Goal: Complete application form: Complete application form

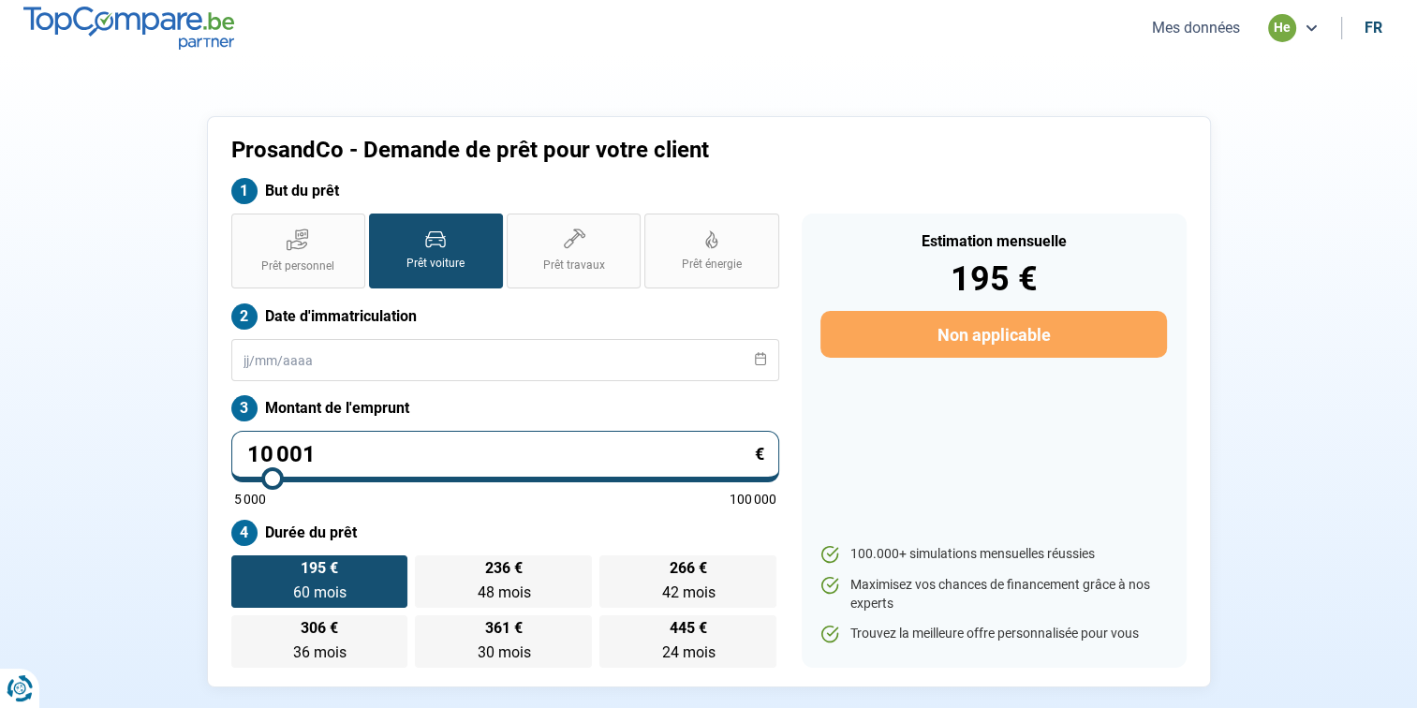
click at [379, 452] on input "10 001" at bounding box center [505, 457] width 548 height 52
type input "1 000"
type input "5000"
type input "100"
type input "5000"
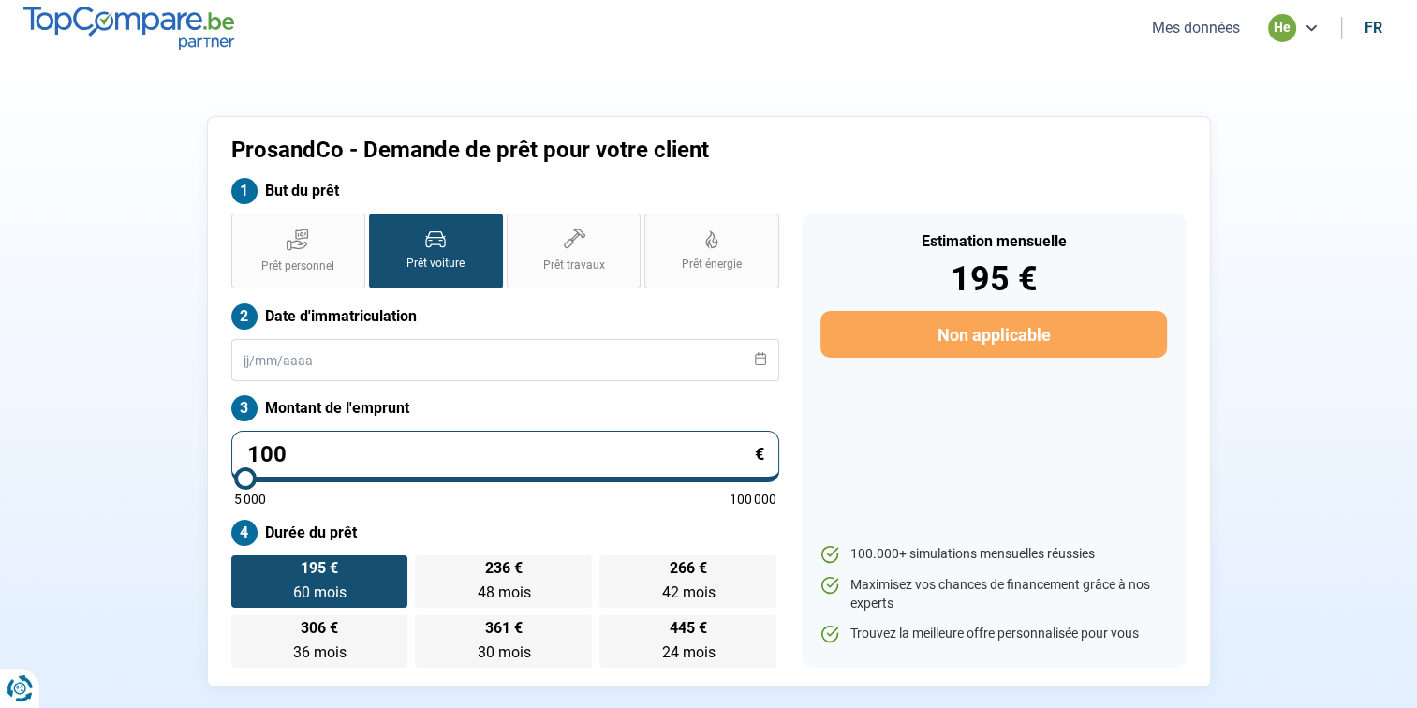
type input "10"
type input "5000"
type input "1"
type input "5000"
type input "0"
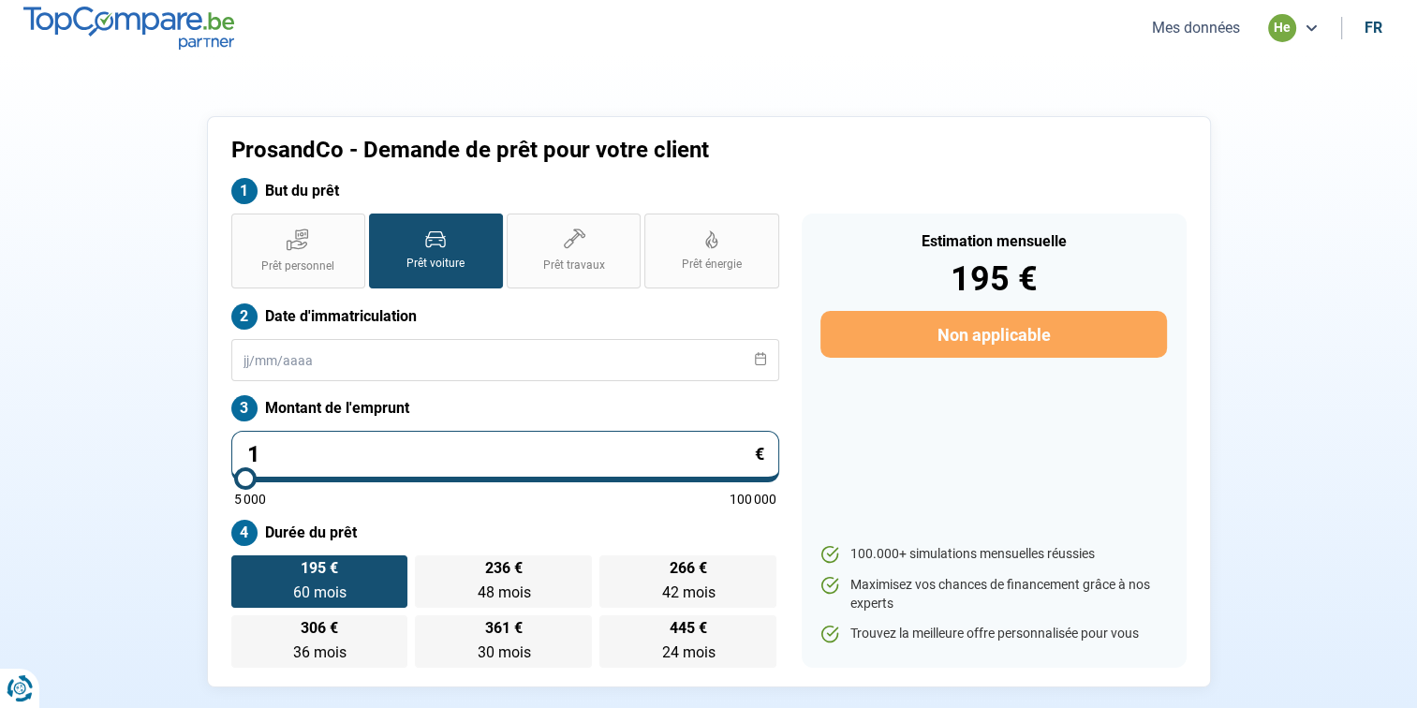
type input "5000"
type input "3"
type input "5000"
type input "30"
type input "5000"
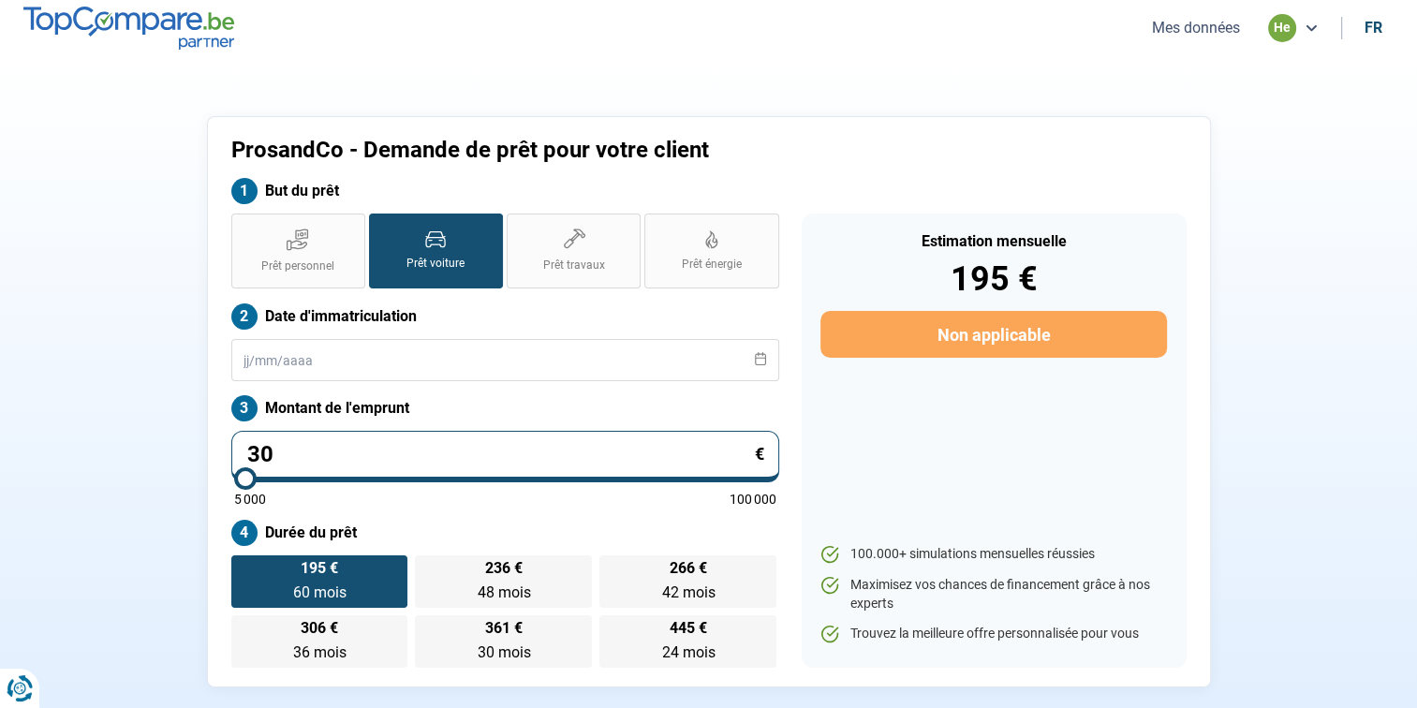
type input "306"
type input "5000"
type input "3 067"
type input "5000"
type input "30 670"
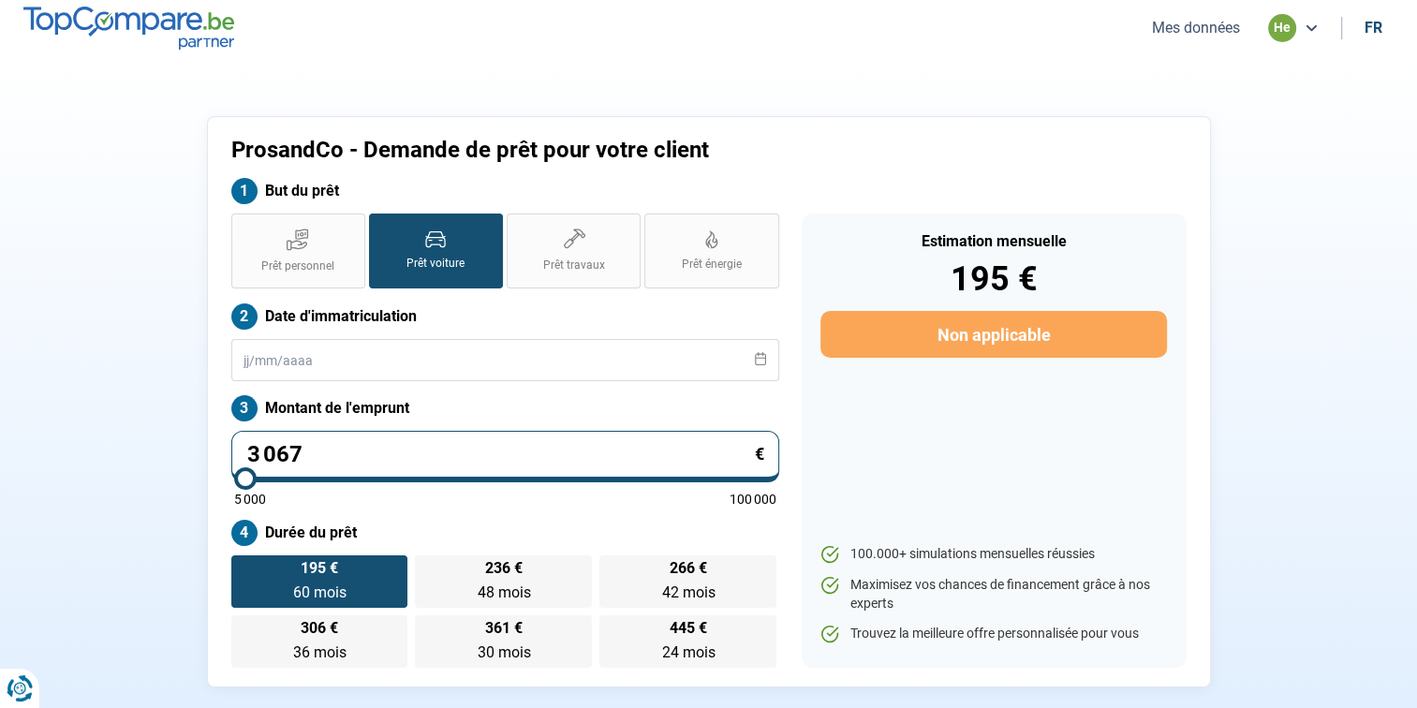
type input "30750"
type input "30 670"
click at [395, 347] on input "text" at bounding box center [505, 360] width 548 height 42
type input "30750"
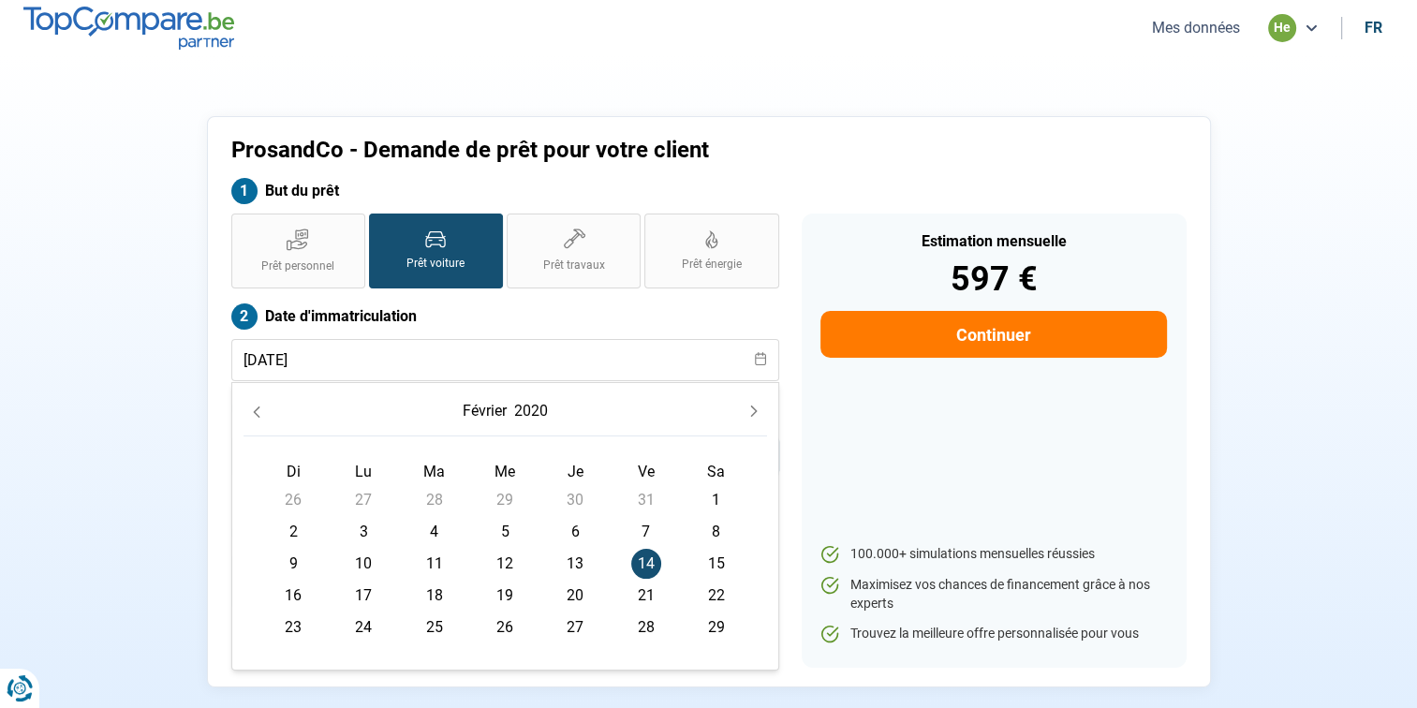
click at [918, 413] on div "Estimation mensuelle 597 € Continuer 100.000+ simulations mensuelles réussies M…" at bounding box center [994, 441] width 385 height 454
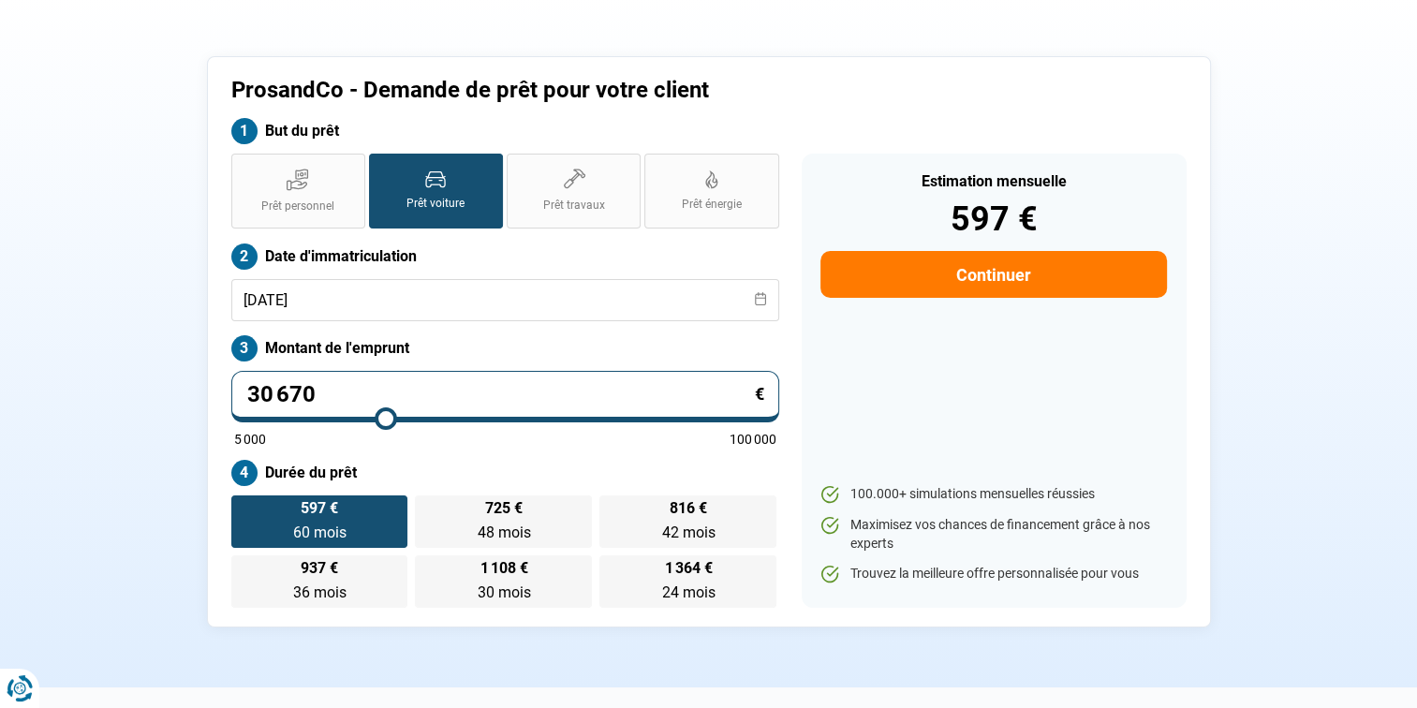
scroll to position [82, 0]
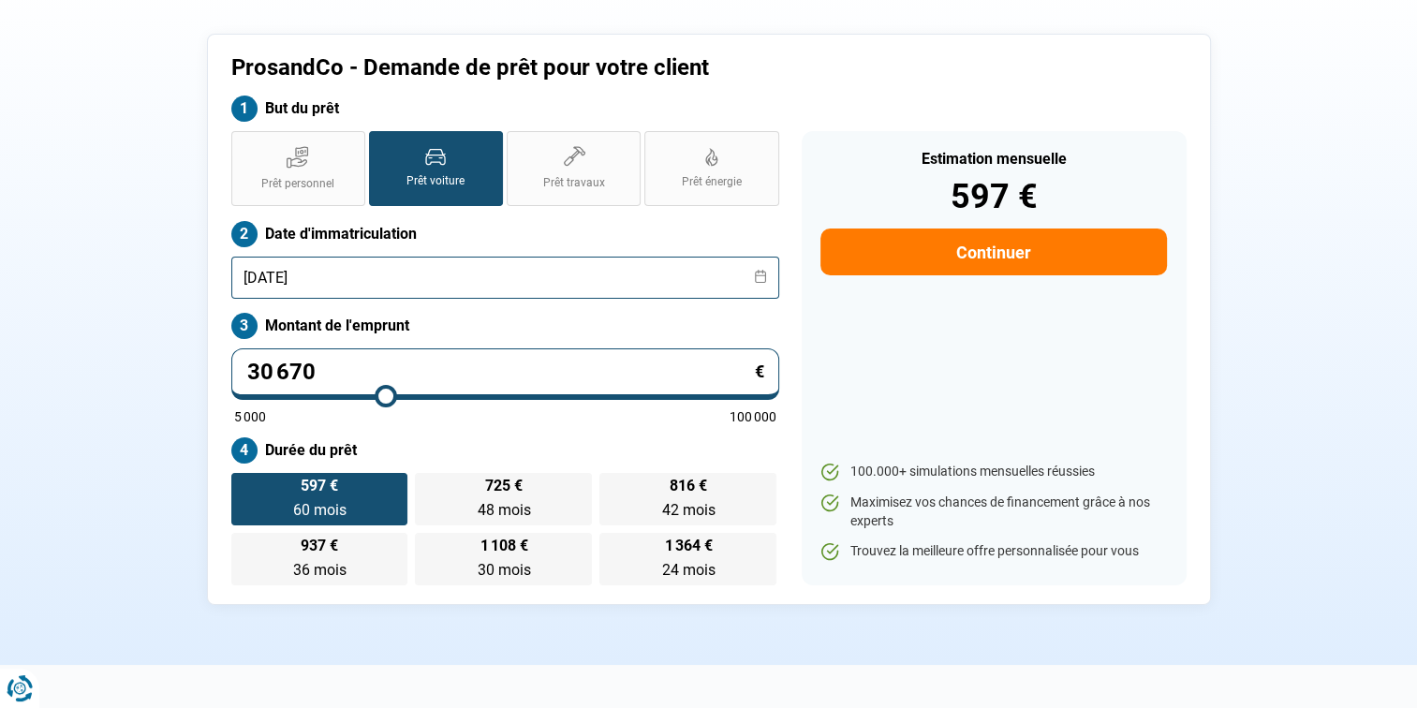
click at [491, 278] on input "[DATE]" at bounding box center [505, 278] width 548 height 42
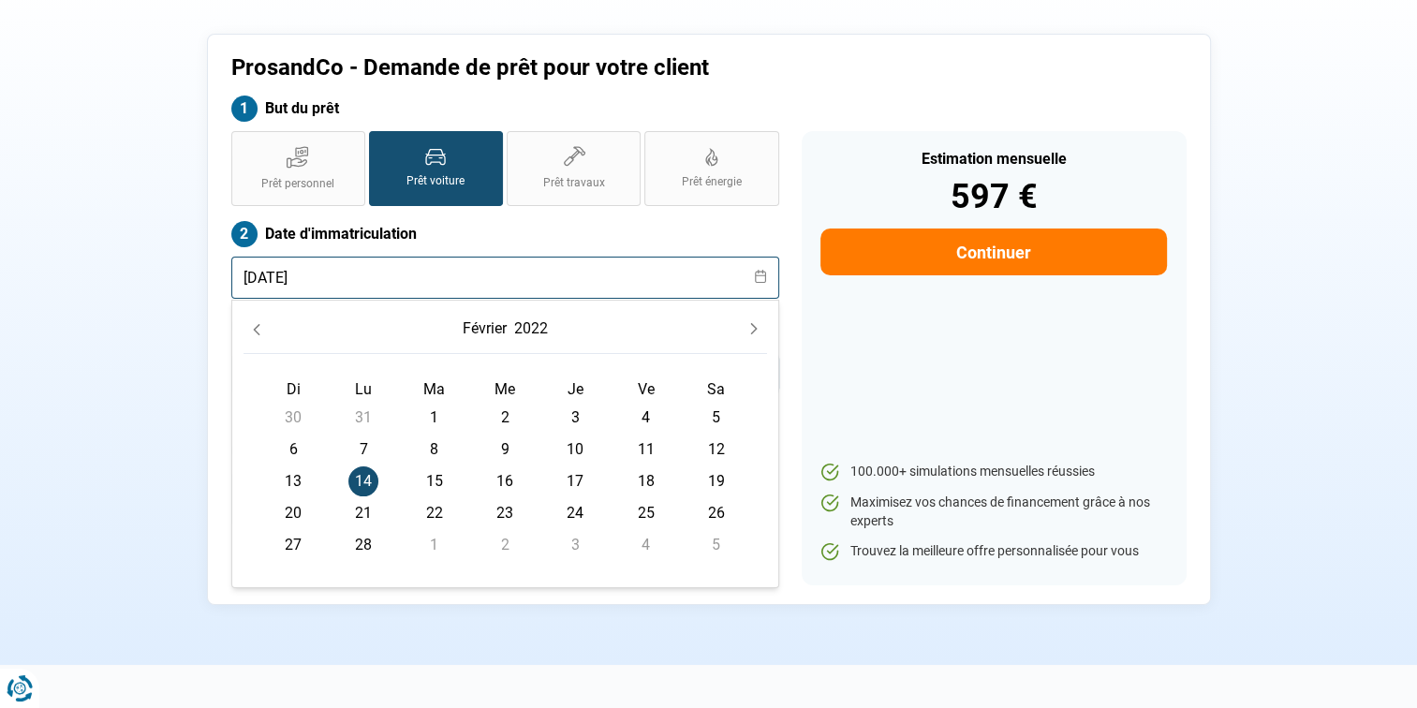
type input "[DATE]"
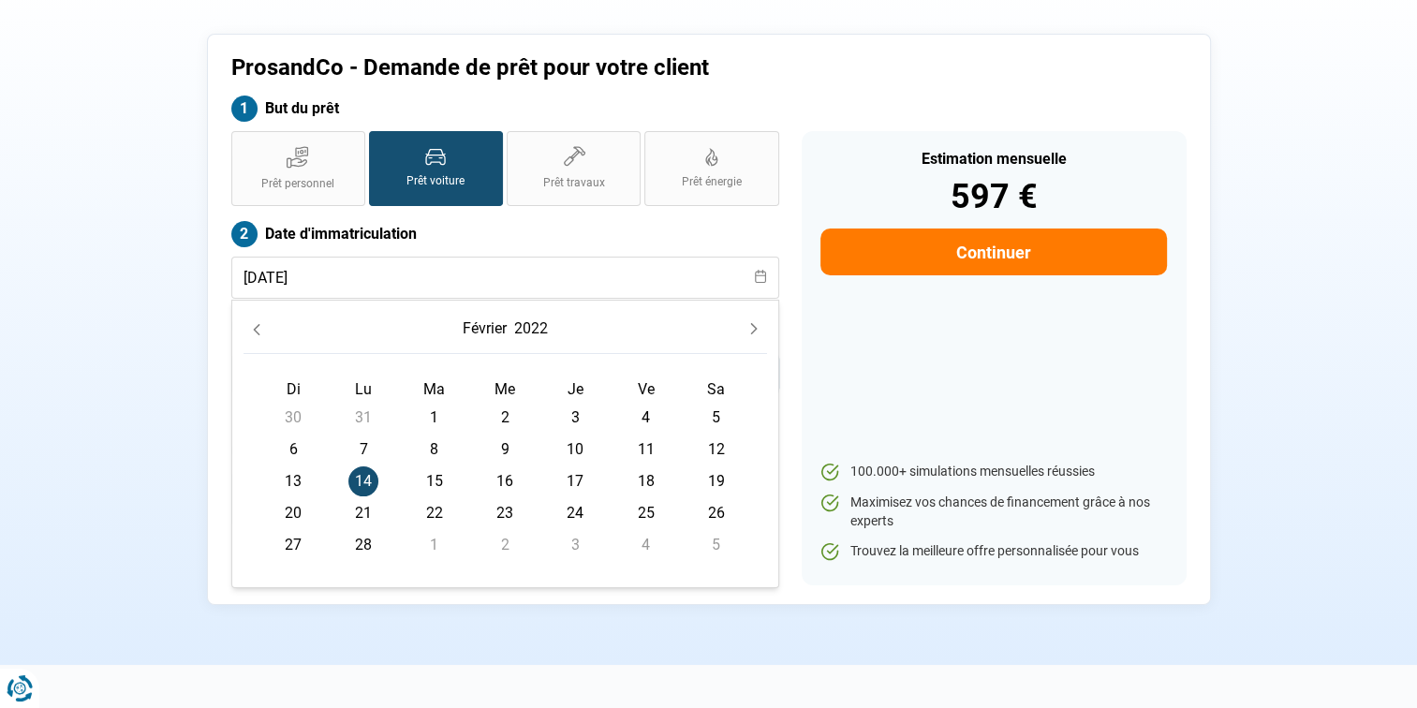
click at [877, 363] on div "Estimation mensuelle 597 € Continuer 100.000+ simulations mensuelles réussies M…" at bounding box center [994, 358] width 385 height 454
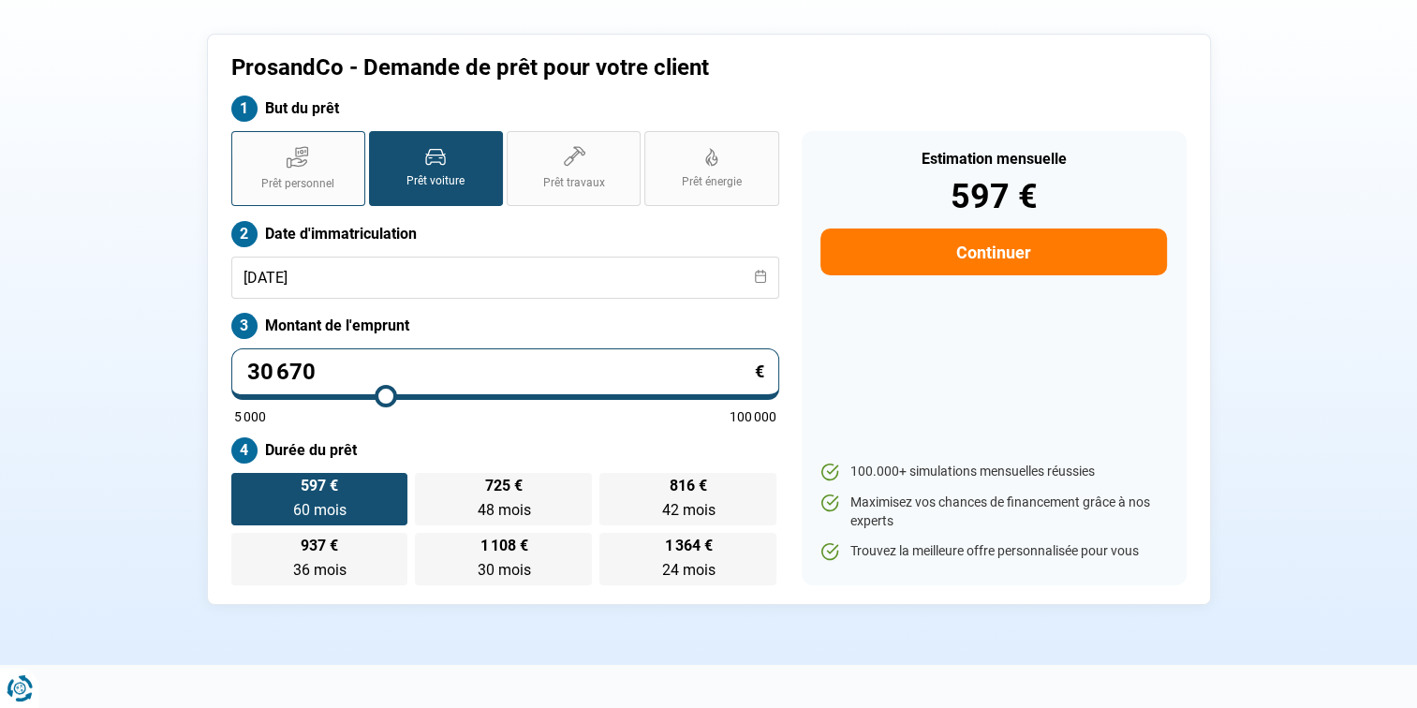
click at [326, 176] on span "Prêt personnel" at bounding box center [297, 184] width 73 height 16
click at [244, 143] on input "Prêt personnel" at bounding box center [237, 137] width 12 height 12
radio input "true"
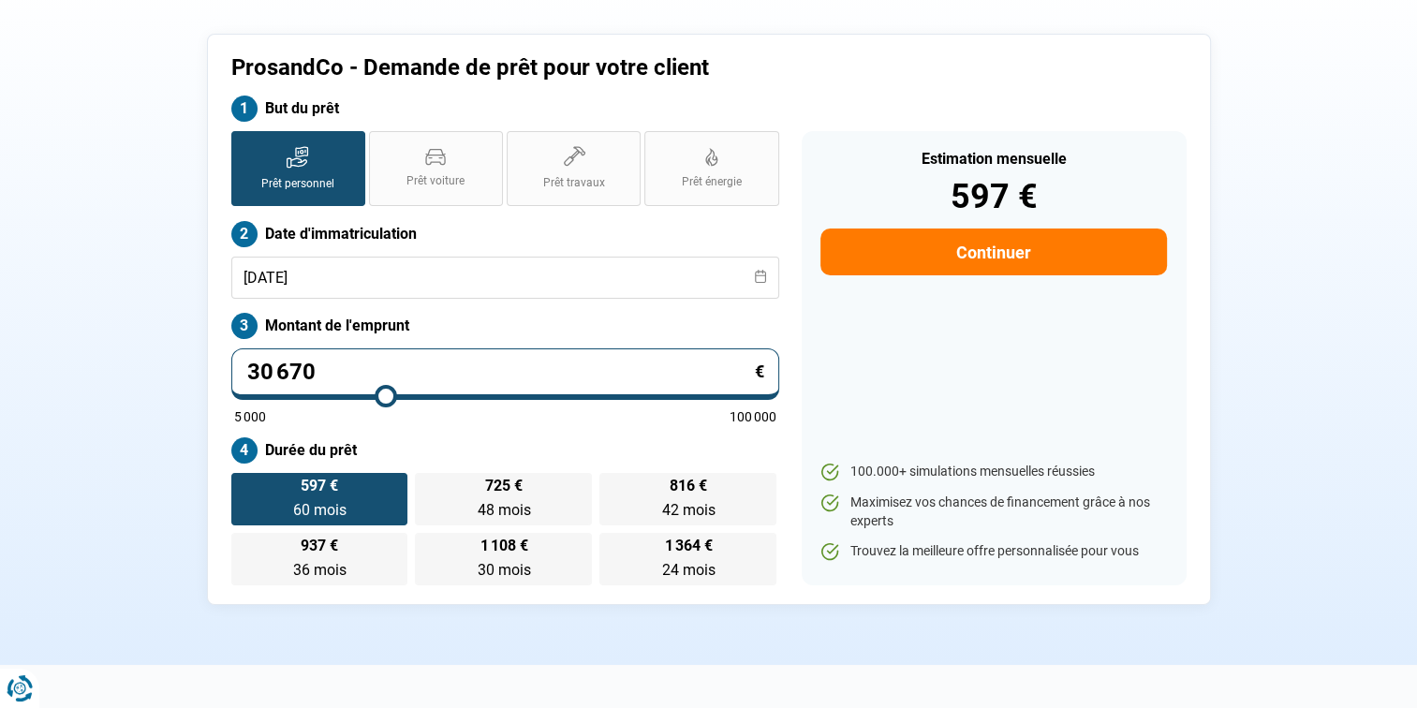
radio input "false"
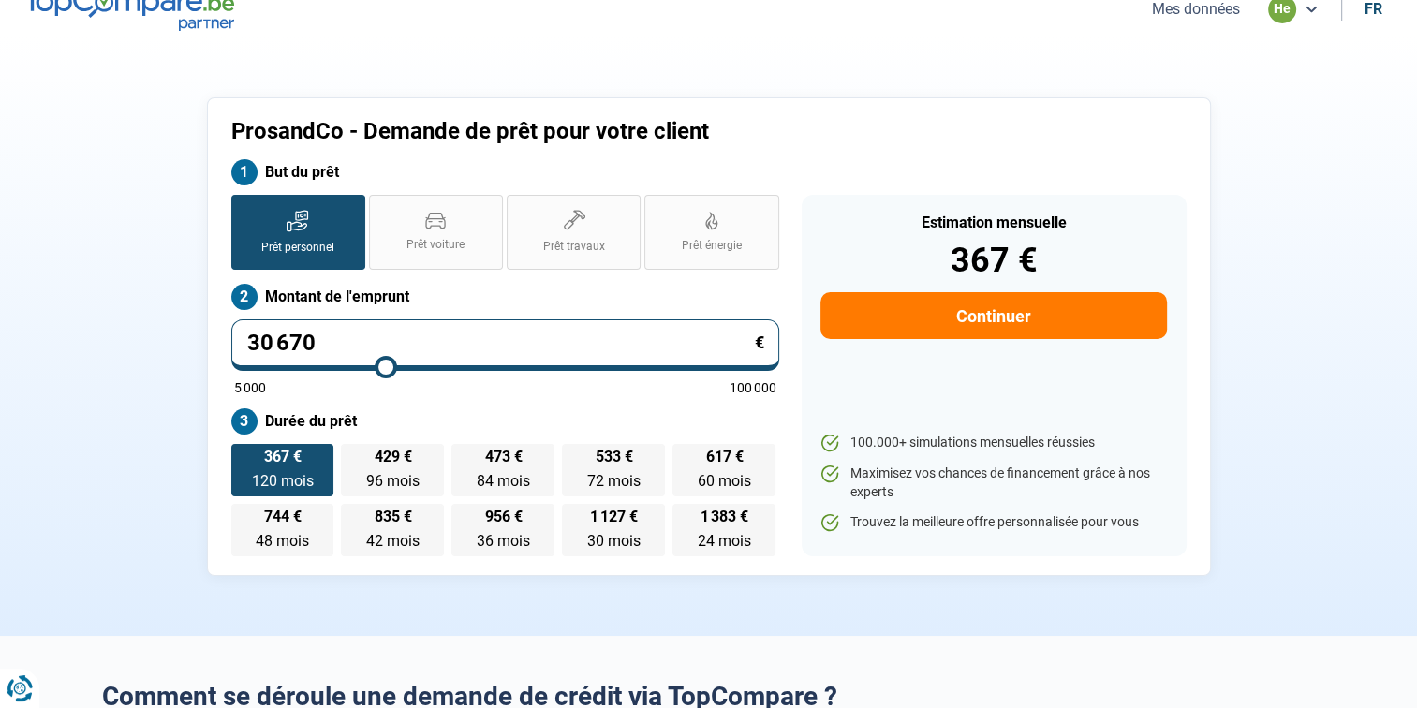
scroll to position [0, 0]
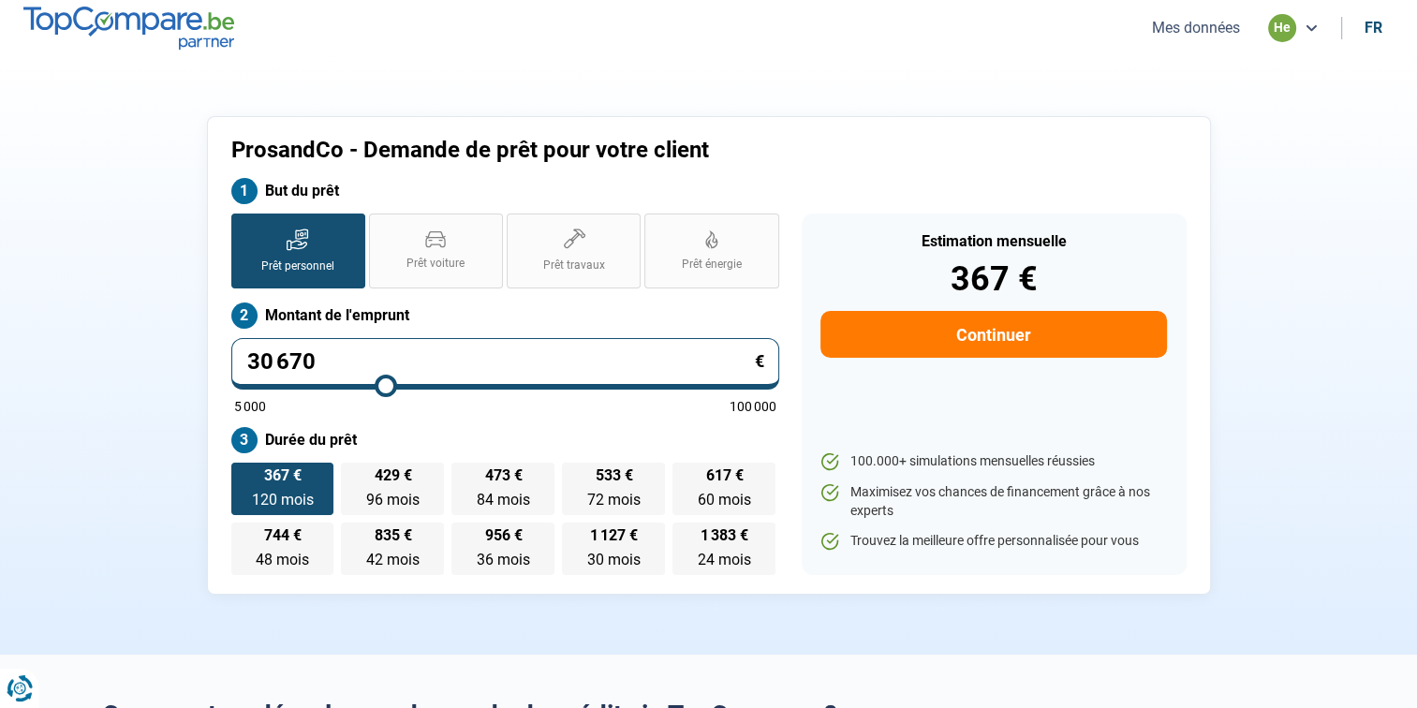
click at [862, 350] on button "Continuer" at bounding box center [994, 334] width 346 height 47
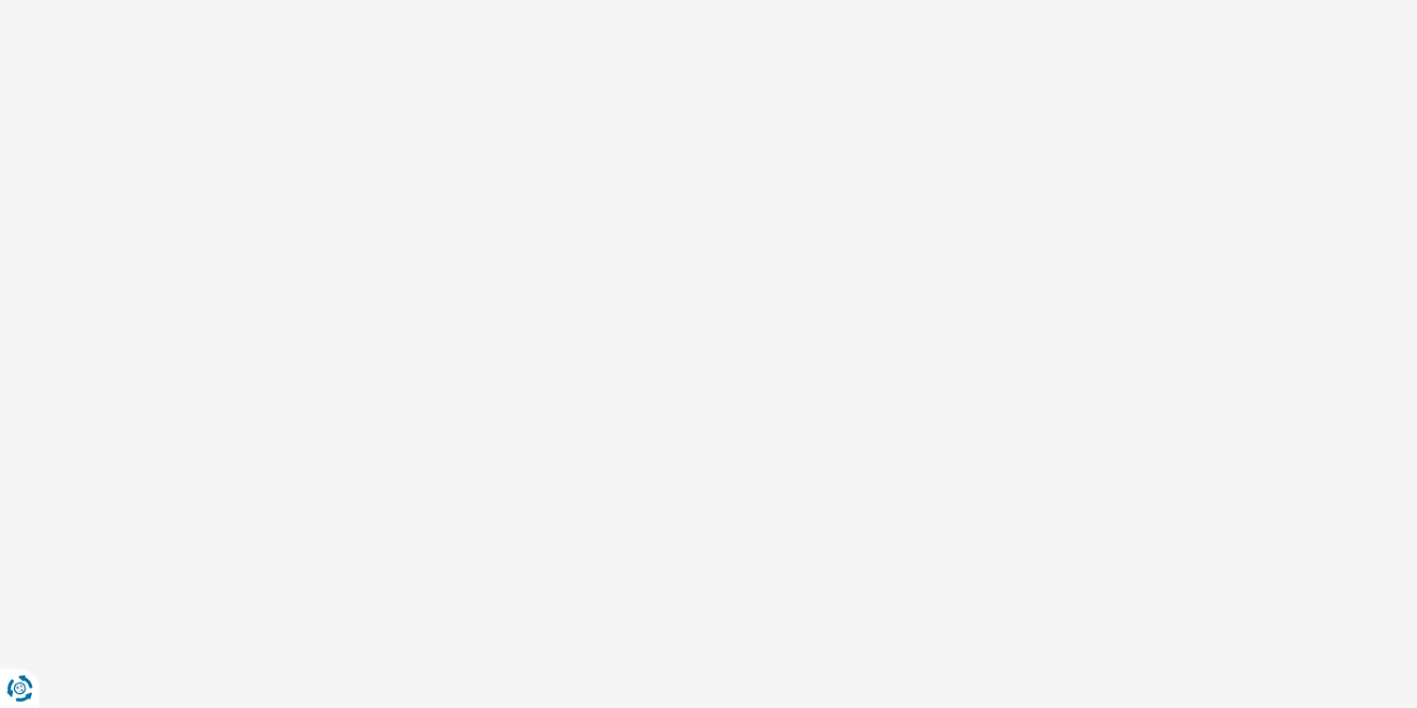
select select "32"
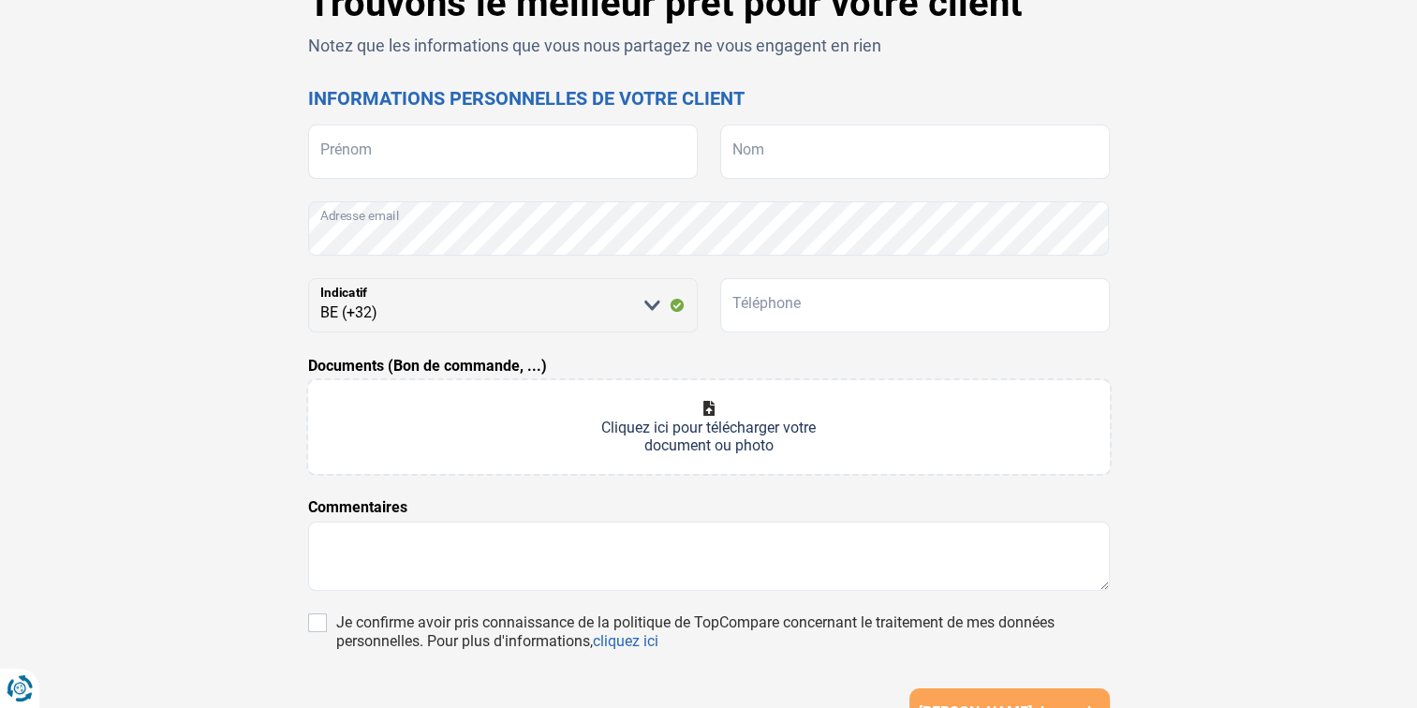
scroll to position [111, 0]
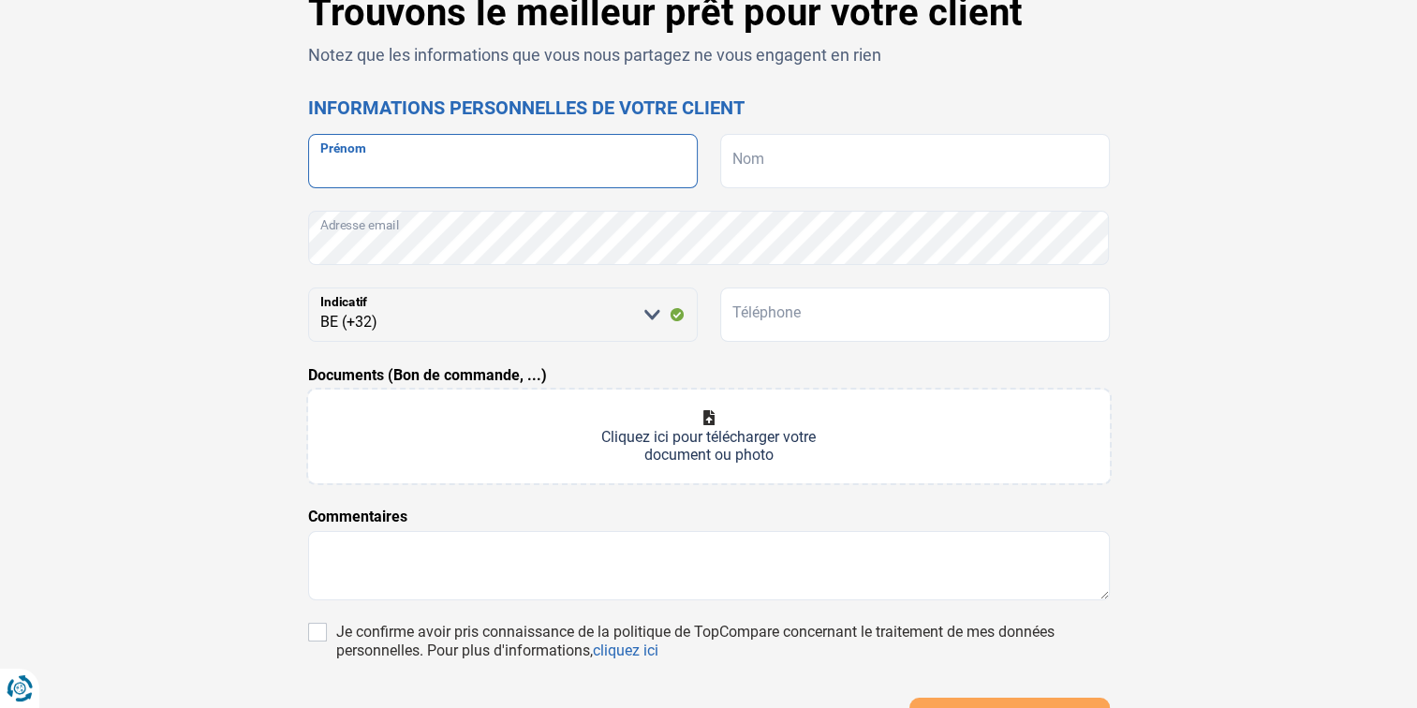
click at [350, 154] on input "Prénom" at bounding box center [503, 161] width 390 height 54
type input "aymeric"
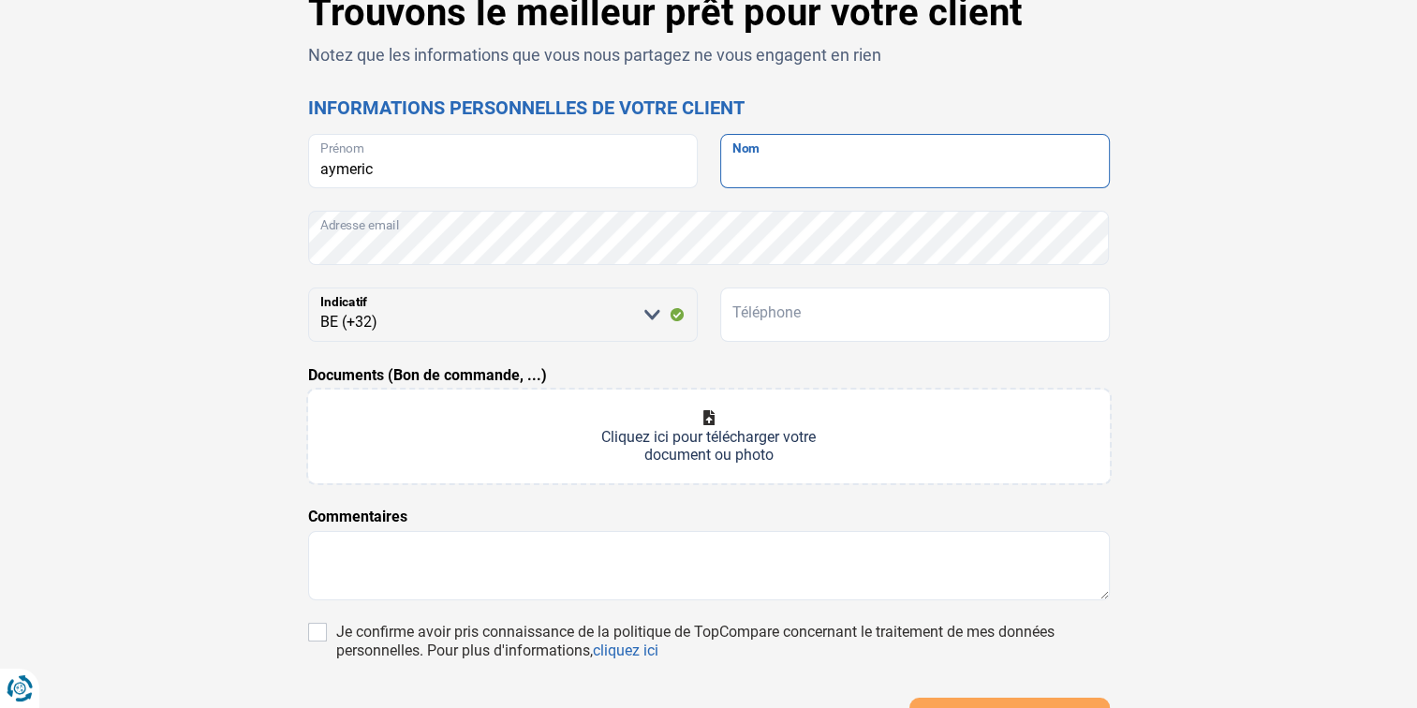
type input "foriez"
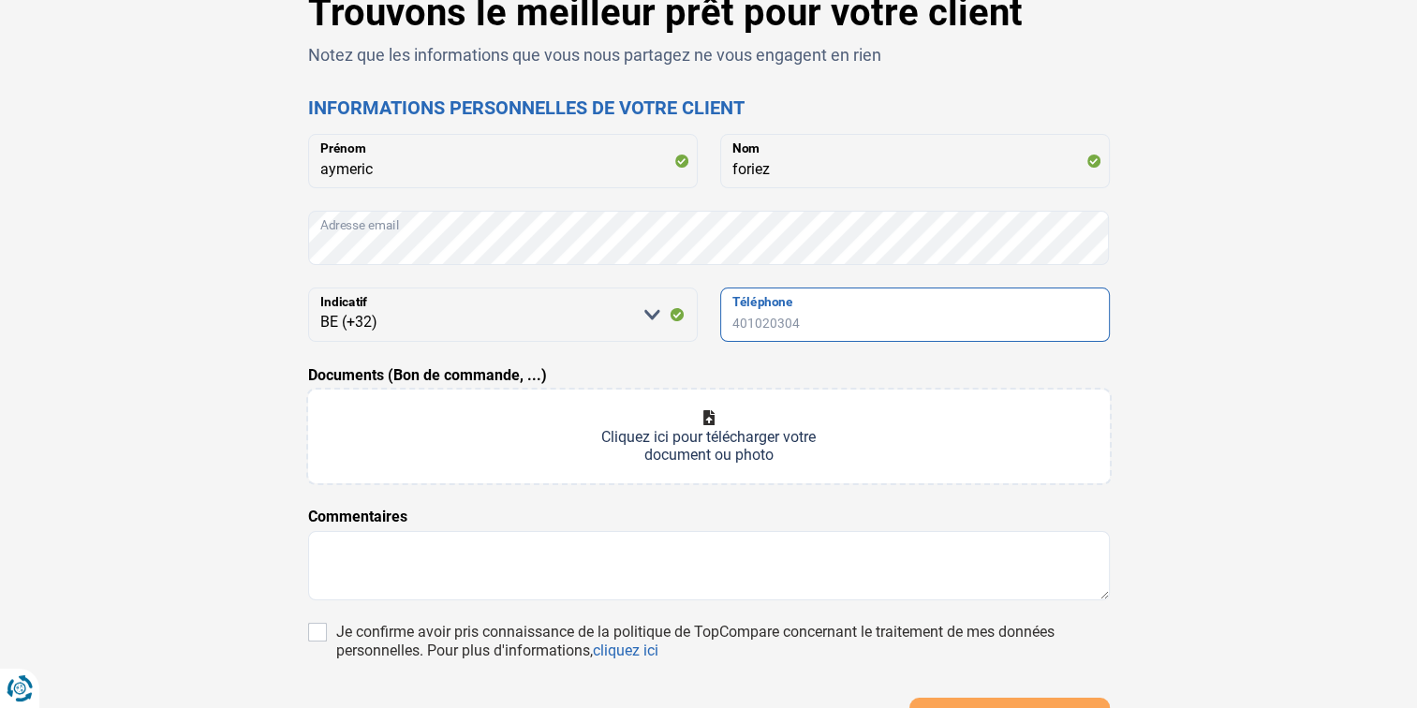
type input "471681025"
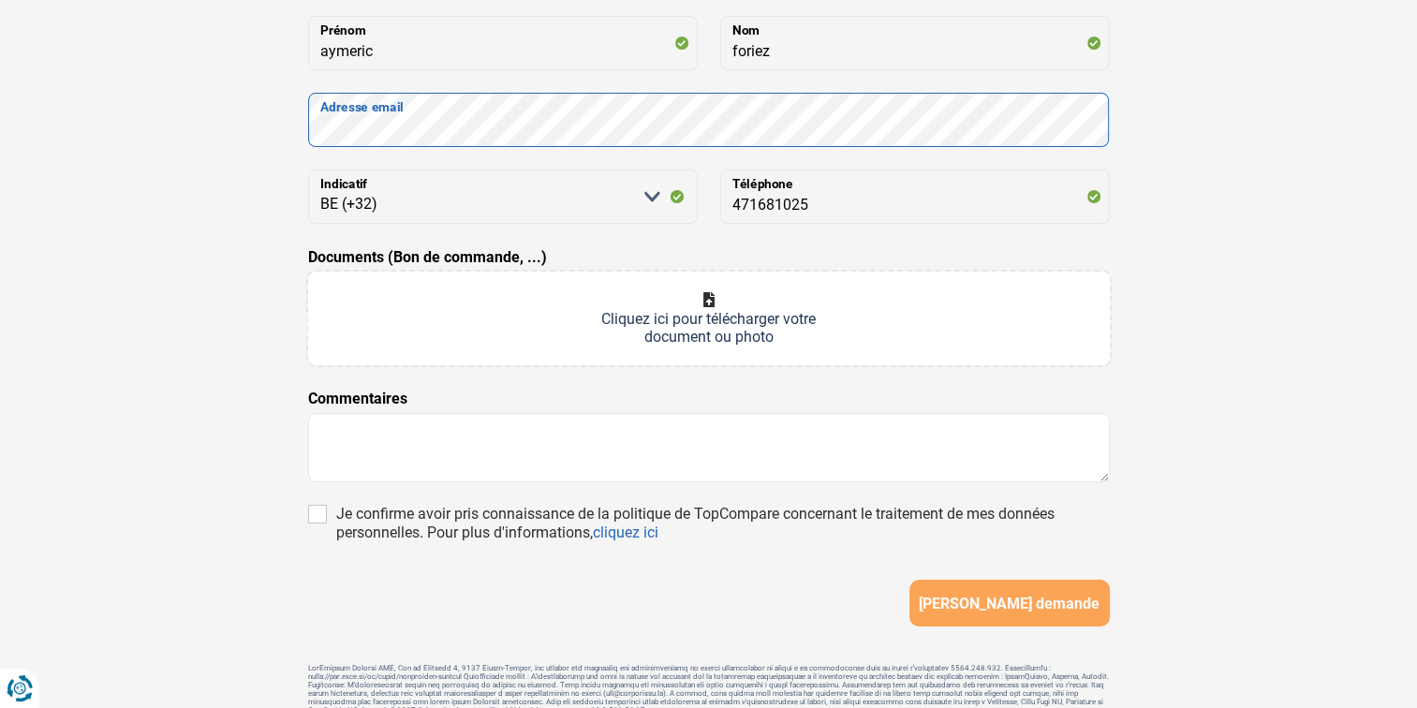
scroll to position [235, 0]
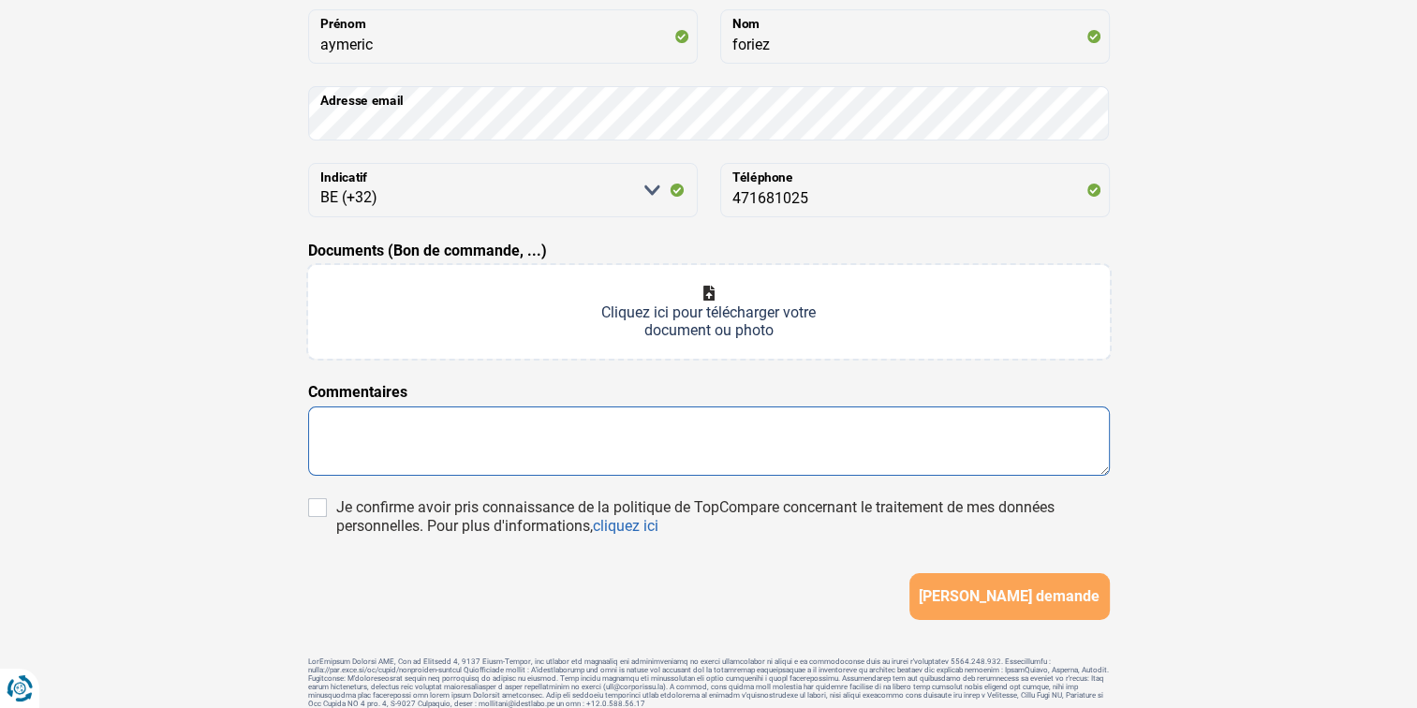
click at [329, 429] on textarea at bounding box center [709, 441] width 802 height 69
click at [329, 426] on textarea at bounding box center [709, 441] width 802 height 69
type textarea "d"
type textarea "c"
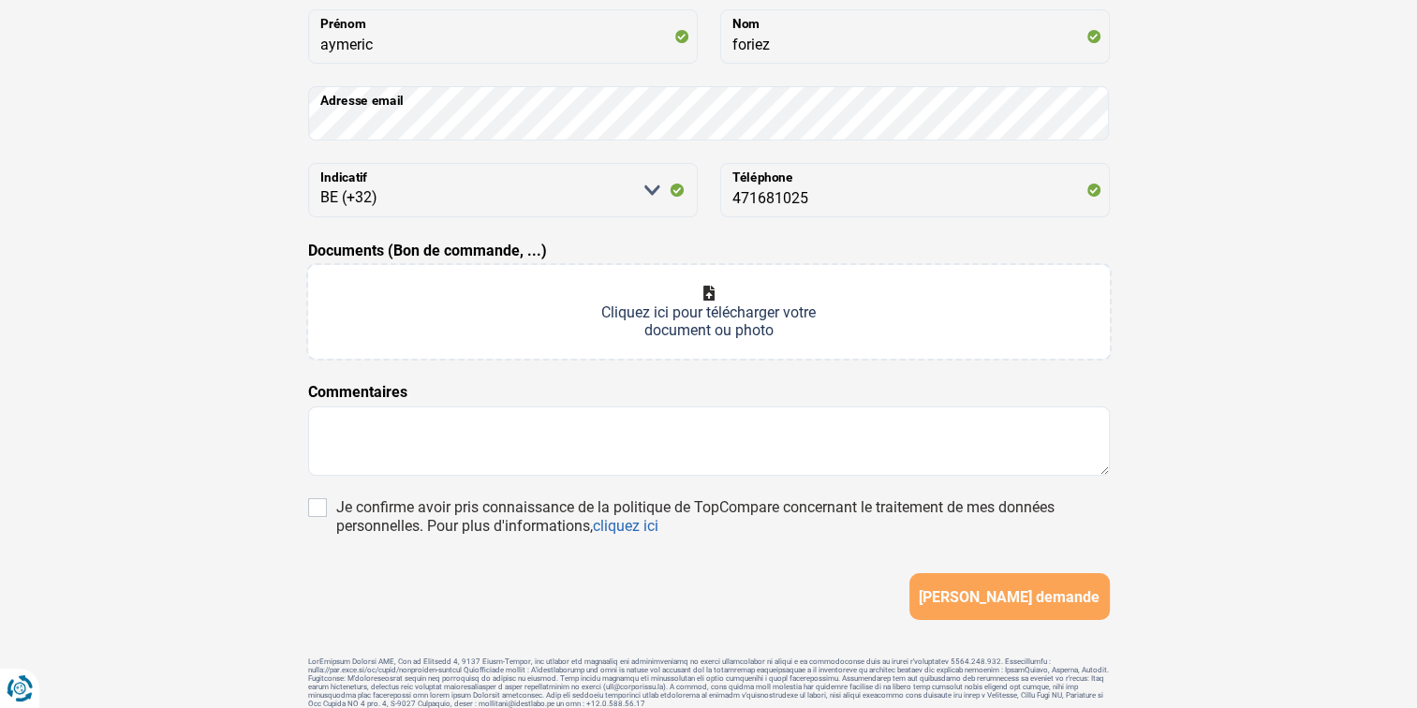
click at [697, 307] on input "Documents (Bon de commande, ...)" at bounding box center [709, 312] width 802 height 94
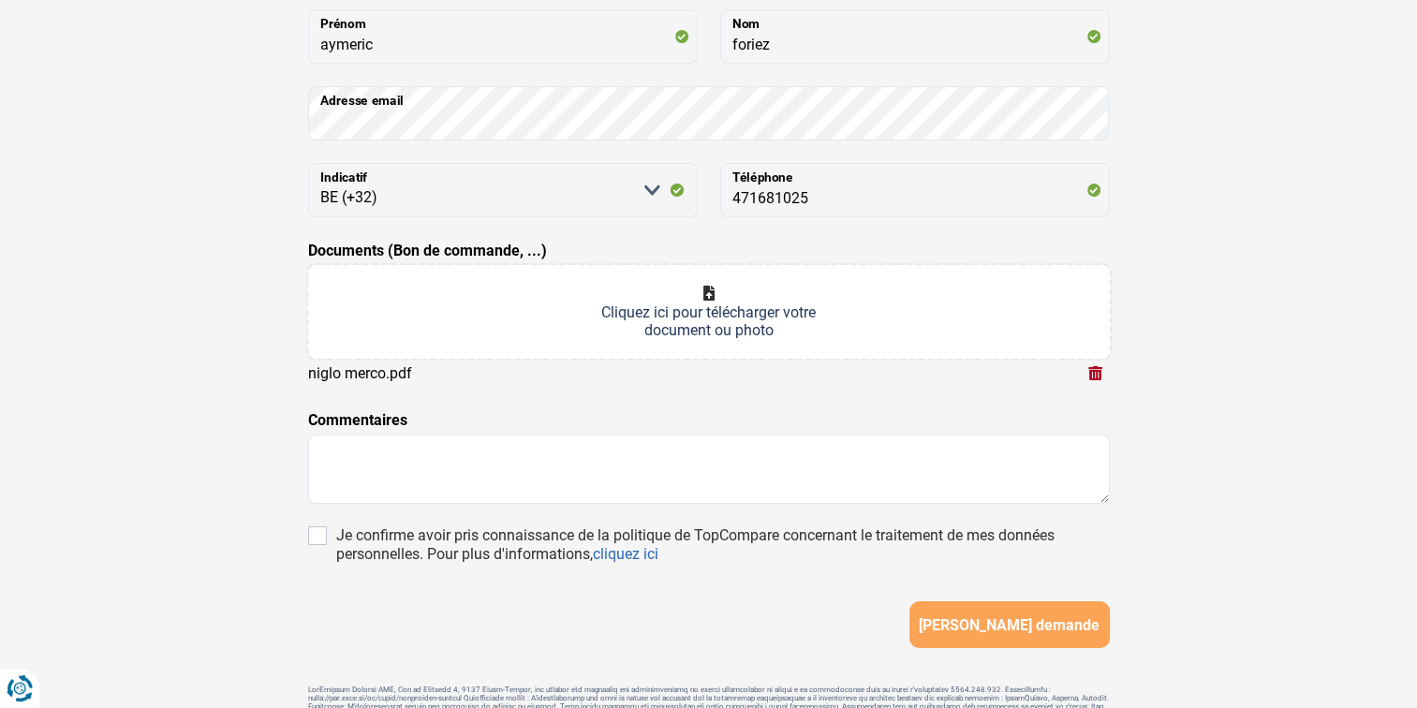
click at [712, 294] on input "Documents (Bon de commande, ...)" at bounding box center [709, 312] width 802 height 94
type input "C:\fakepath\id niglo.pdf"
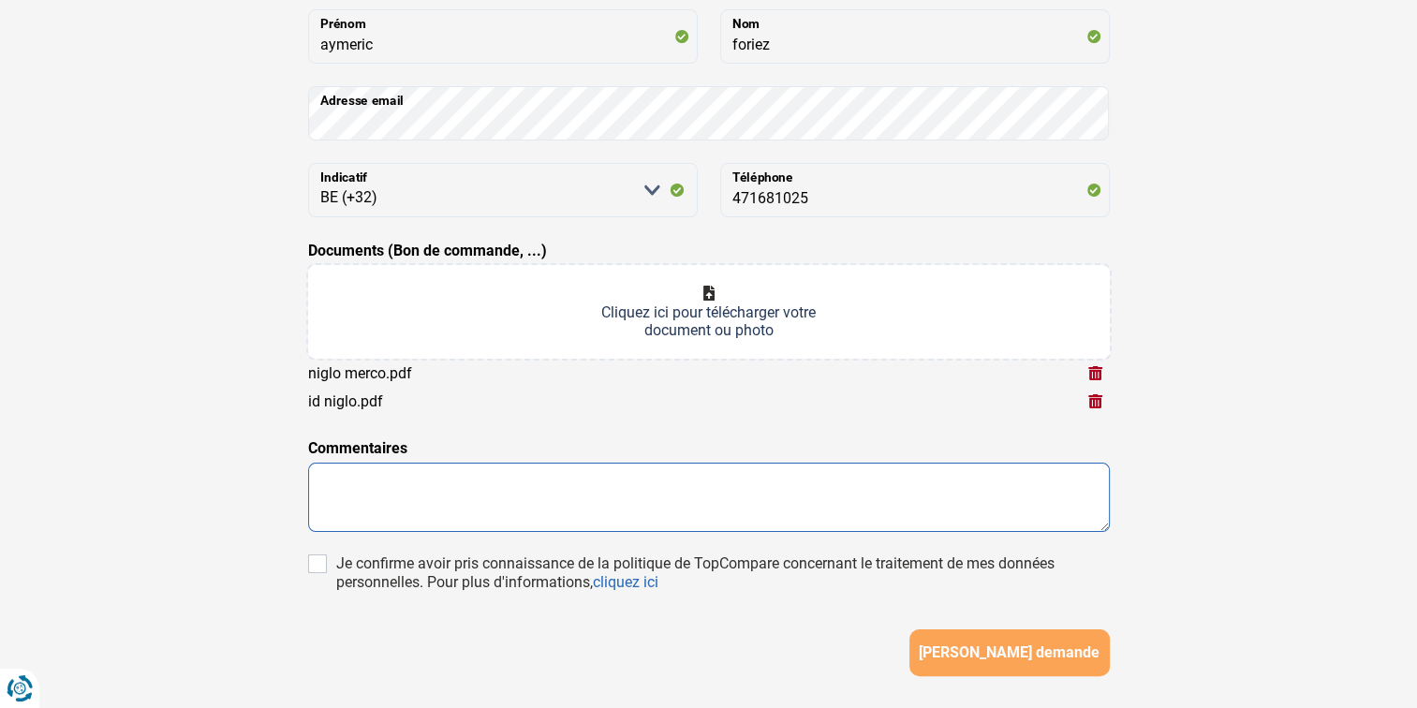
click at [348, 511] on textarea at bounding box center [709, 497] width 802 height 69
click at [333, 488] on textarea at bounding box center [709, 497] width 802 height 69
click at [337, 489] on textarea at bounding box center [709, 497] width 802 height 69
type textarea "n"
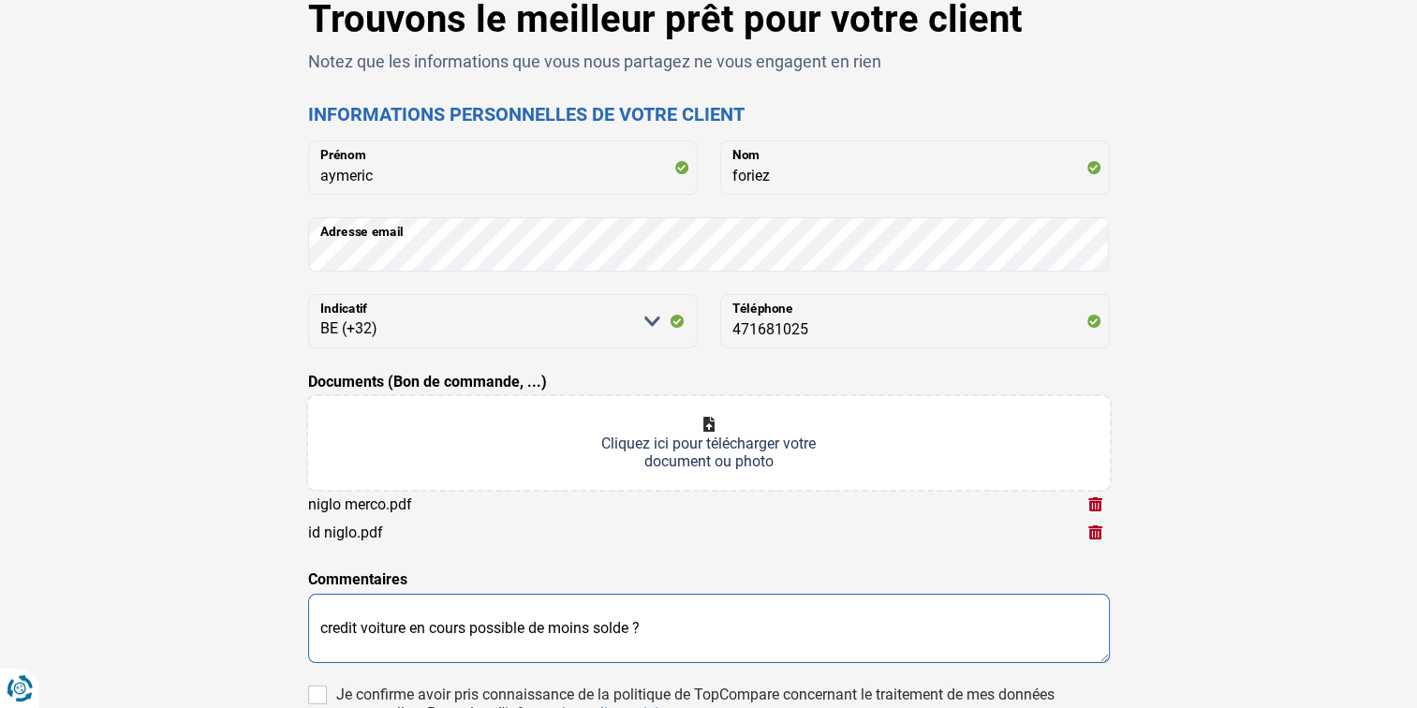
scroll to position [0, 0]
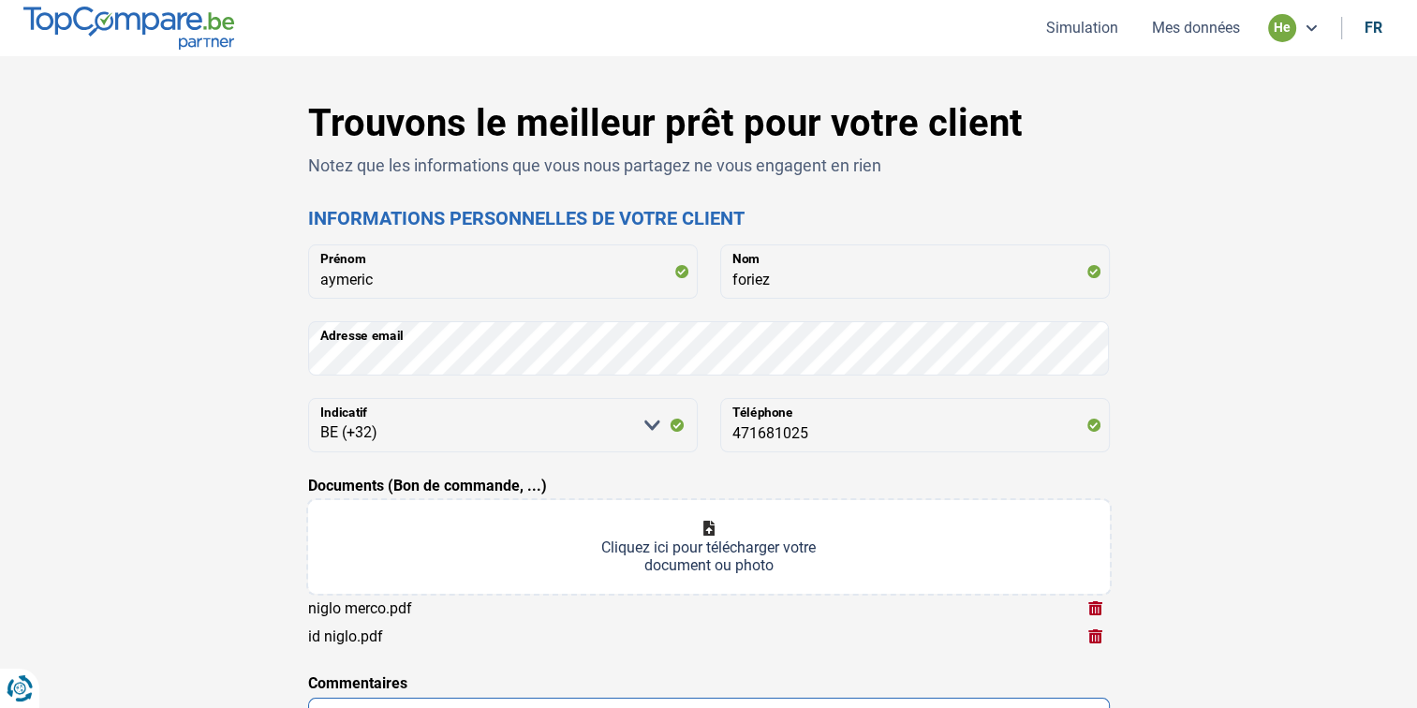
type textarea "credit voiture en cours possible de moins solde ?"
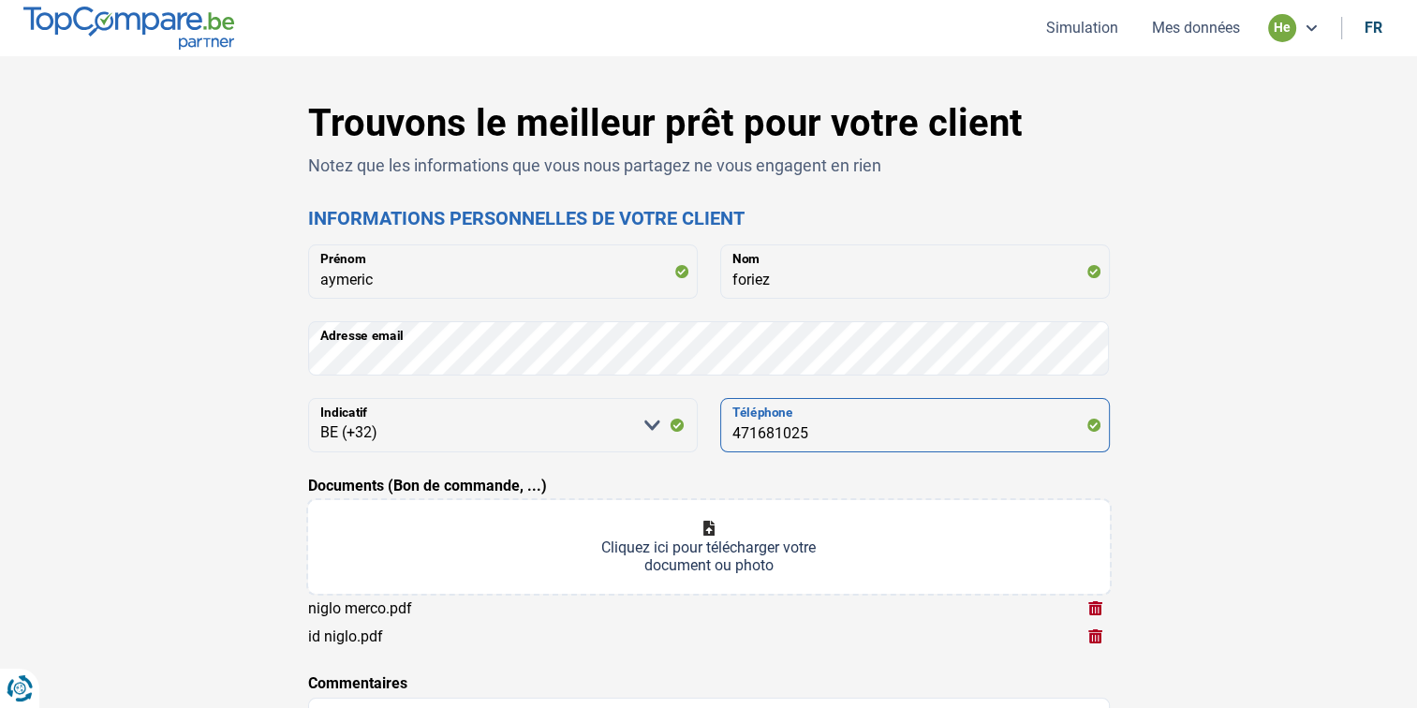
click at [837, 439] on input "471681025" at bounding box center [915, 425] width 390 height 54
click at [1192, 437] on div "Trouvons le meilleur prêt pour votre client Notez que les informations que vous…" at bounding box center [709, 559] width 1237 height 917
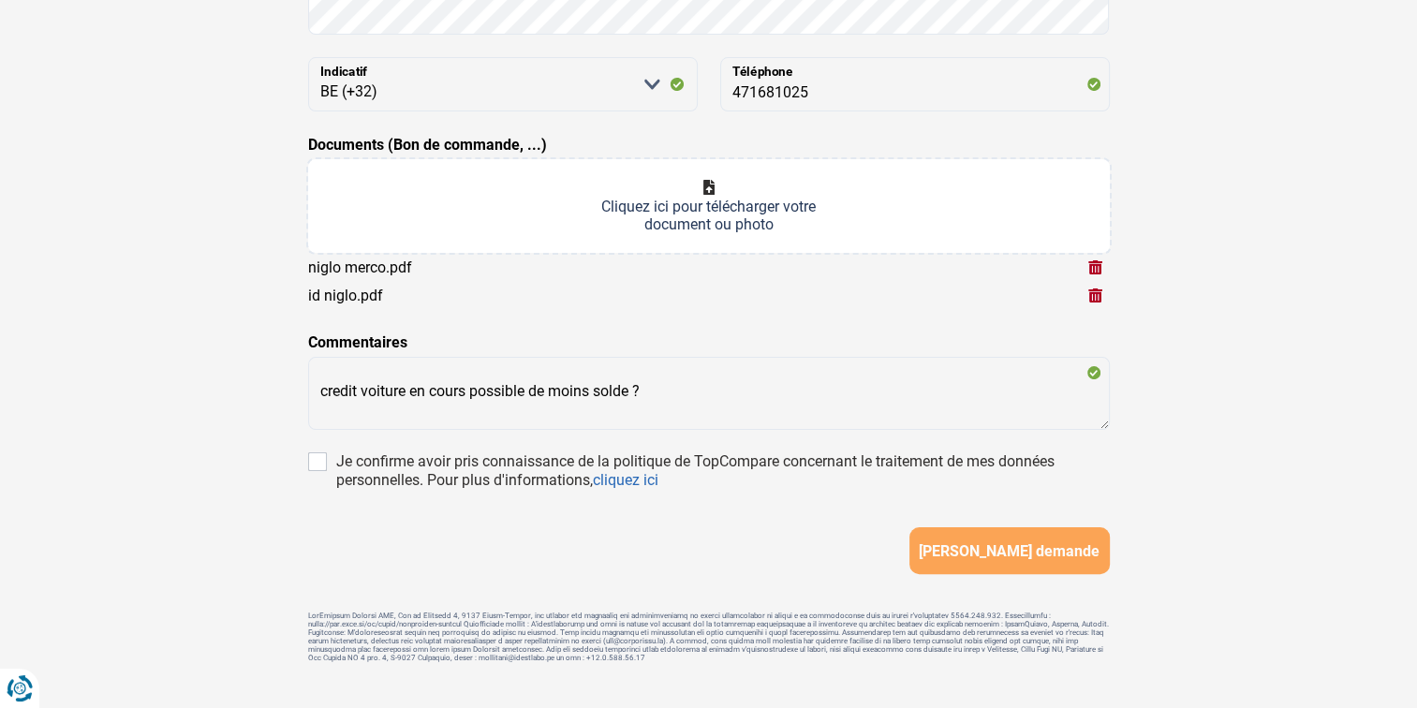
scroll to position [341, 0]
click at [321, 468] on input "Je confirme avoir pris connaissance de la politique de TopCompare concernant le…" at bounding box center [317, 461] width 19 height 19
checkbox input "true"
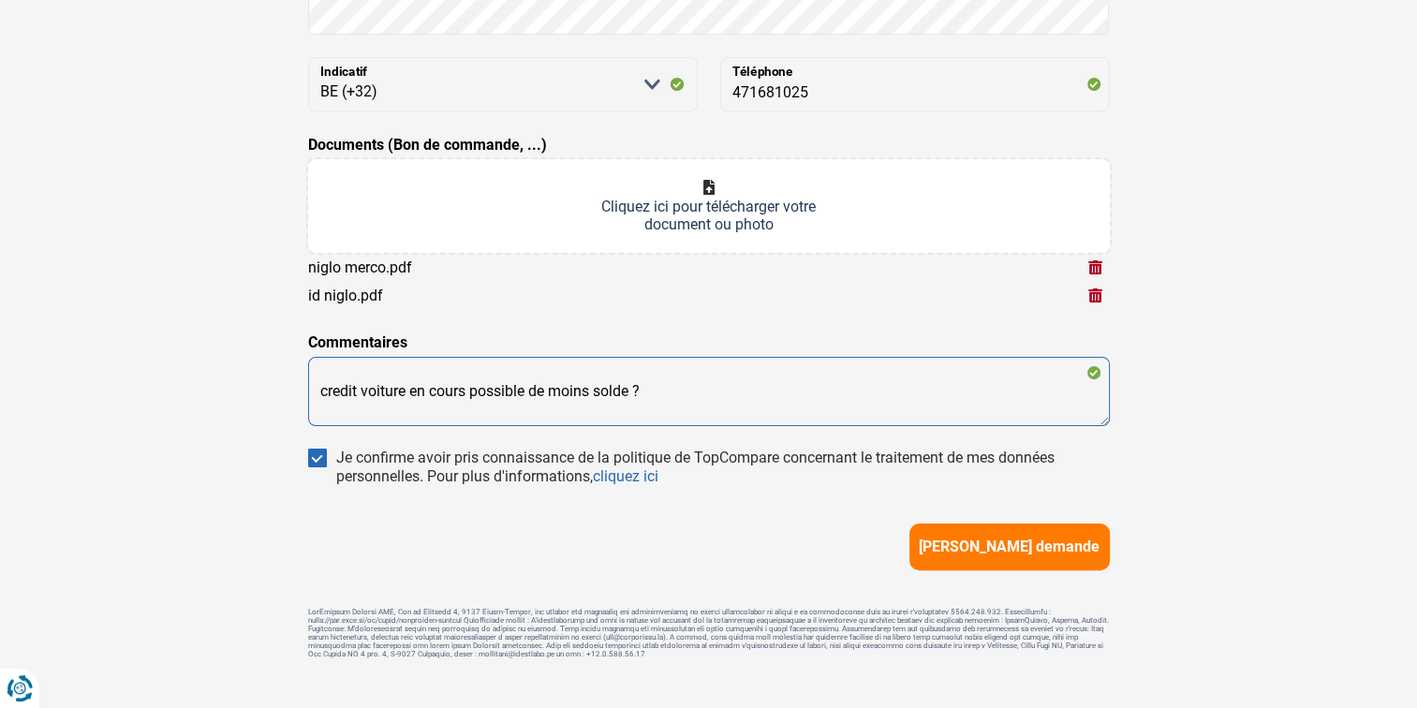
click at [706, 399] on textarea "credit voiture en cours possible de moins solde ?" at bounding box center [709, 391] width 802 height 69
type textarea "credit voiture en cours possible de moins solde ? voiture actuelle sera reprise…"
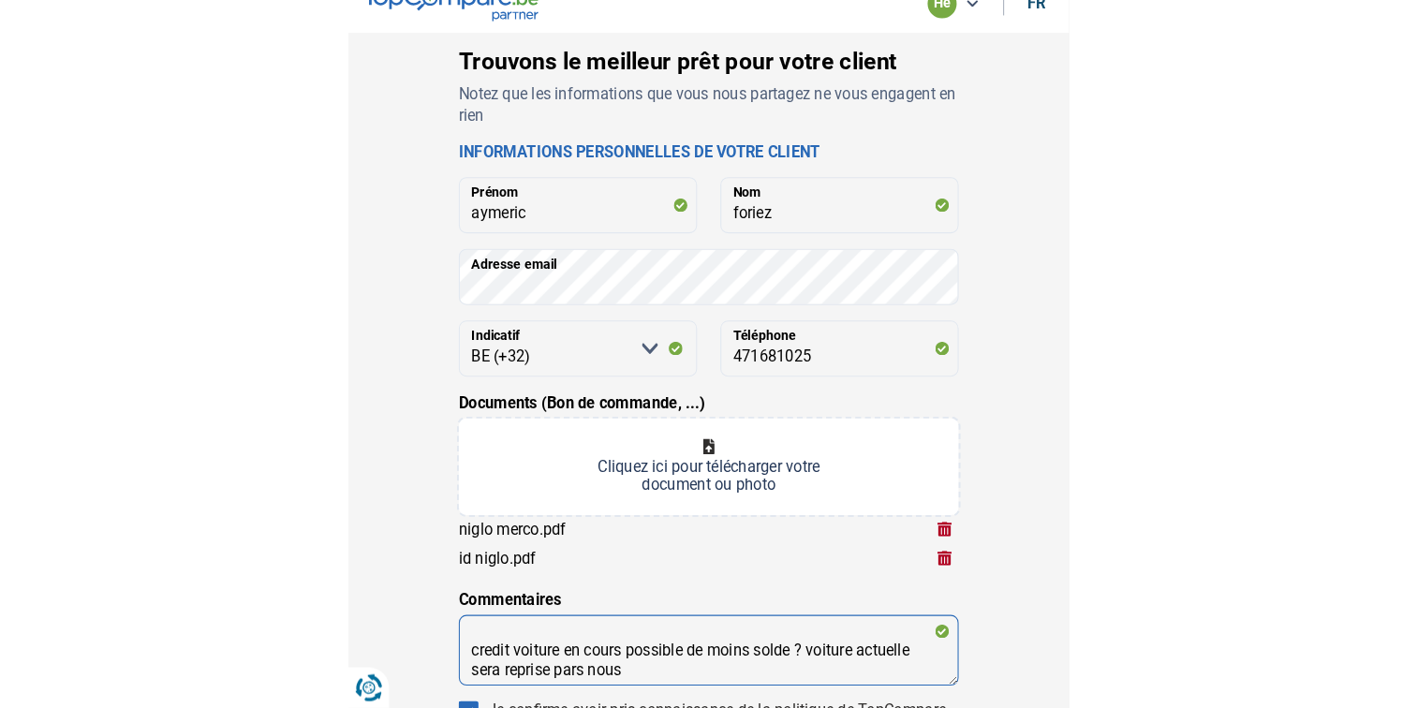
scroll to position [22, 0]
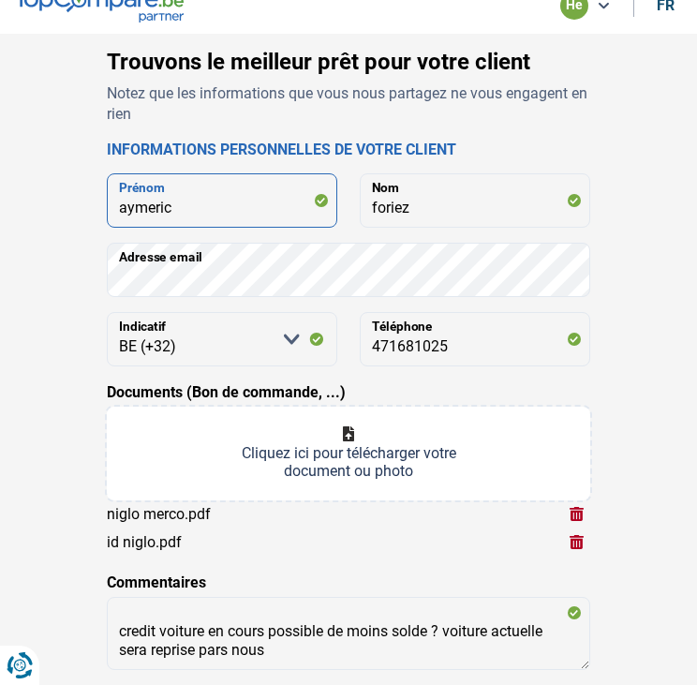
drag, startPoint x: 173, startPoint y: 214, endPoint x: 107, endPoint y: 208, distance: 66.7
click at [107, 208] on input "aymeric" at bounding box center [222, 200] width 230 height 54
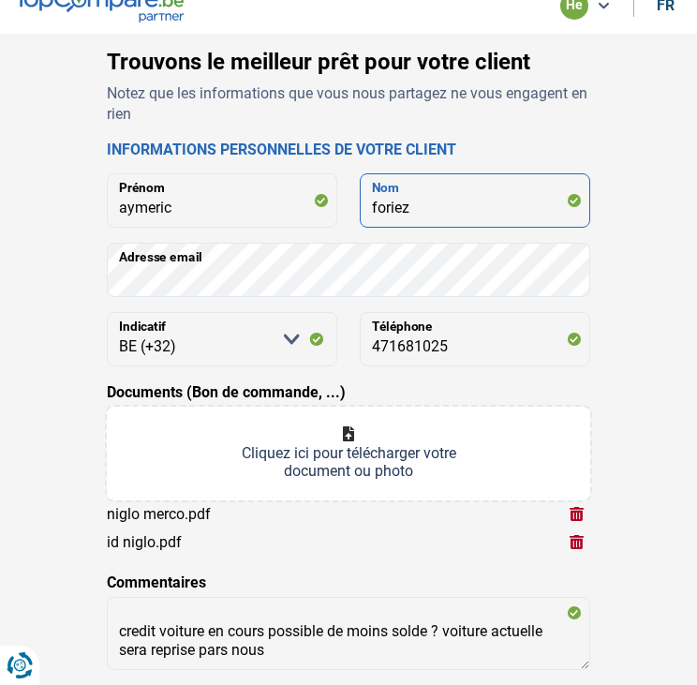
click at [371, 221] on input "foriez" at bounding box center [475, 200] width 230 height 54
drag, startPoint x: 371, startPoint y: 219, endPoint x: 411, endPoint y: 214, distance: 40.7
click at [411, 214] on input "foriez" at bounding box center [475, 200] width 230 height 54
paste input "aymeric"
type input "a"
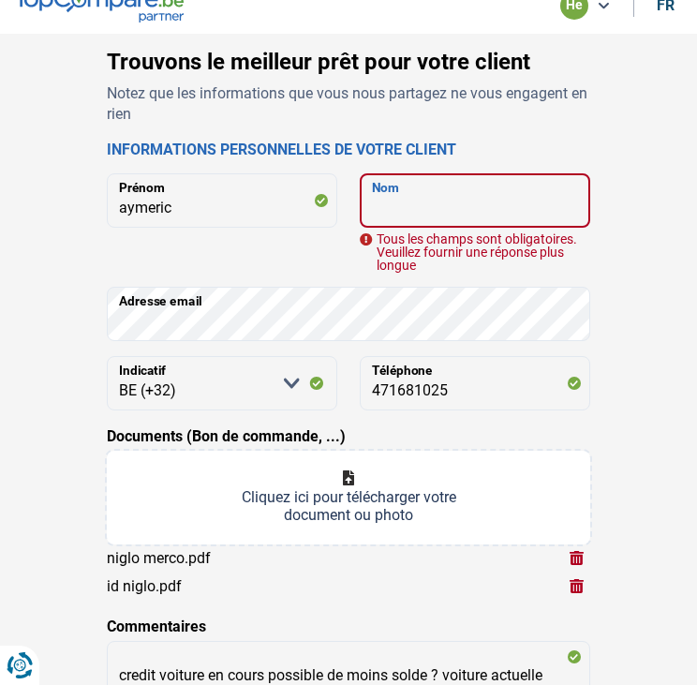
click at [399, 213] on input "Nom" at bounding box center [475, 200] width 230 height 54
type input "foriez"
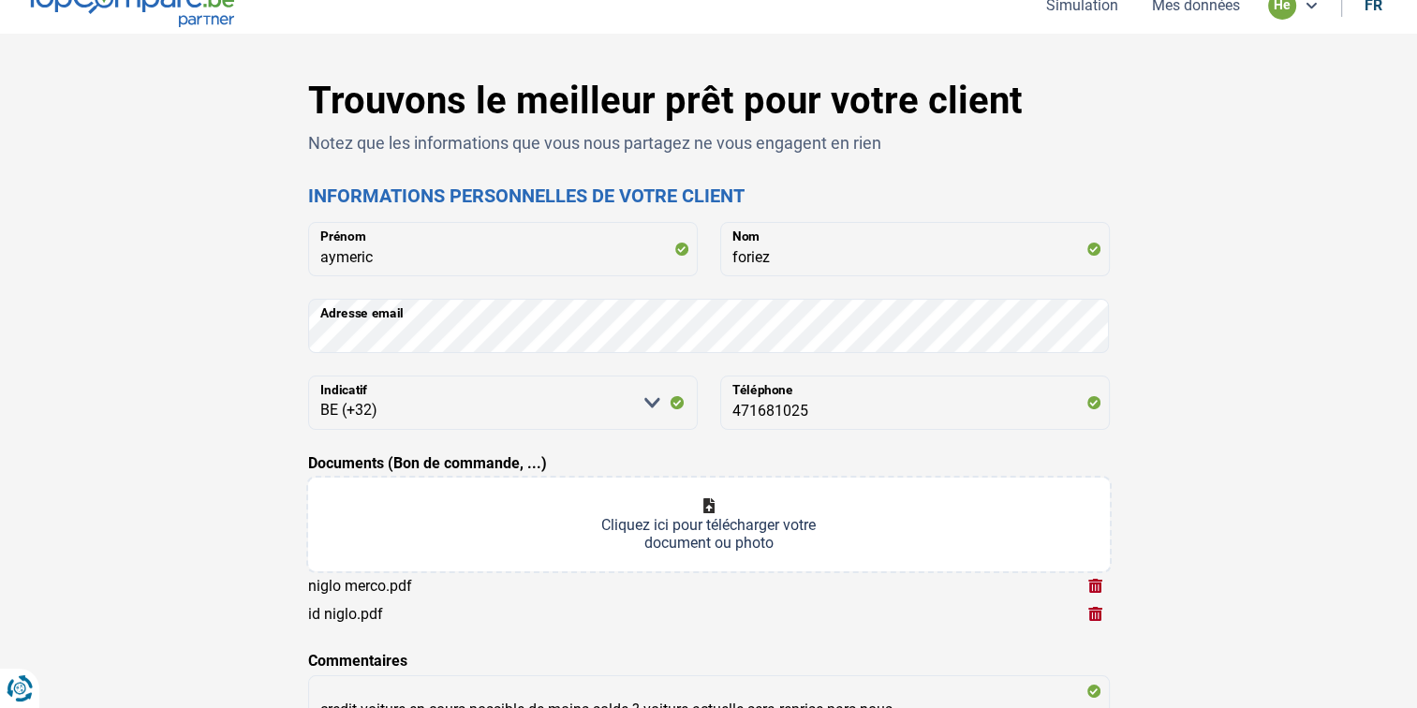
click at [582, 630] on form "aymeric Prénom foriez Nom Adresse email [PERSON_NAME] sélectionner une option B…" at bounding box center [709, 557] width 802 height 671
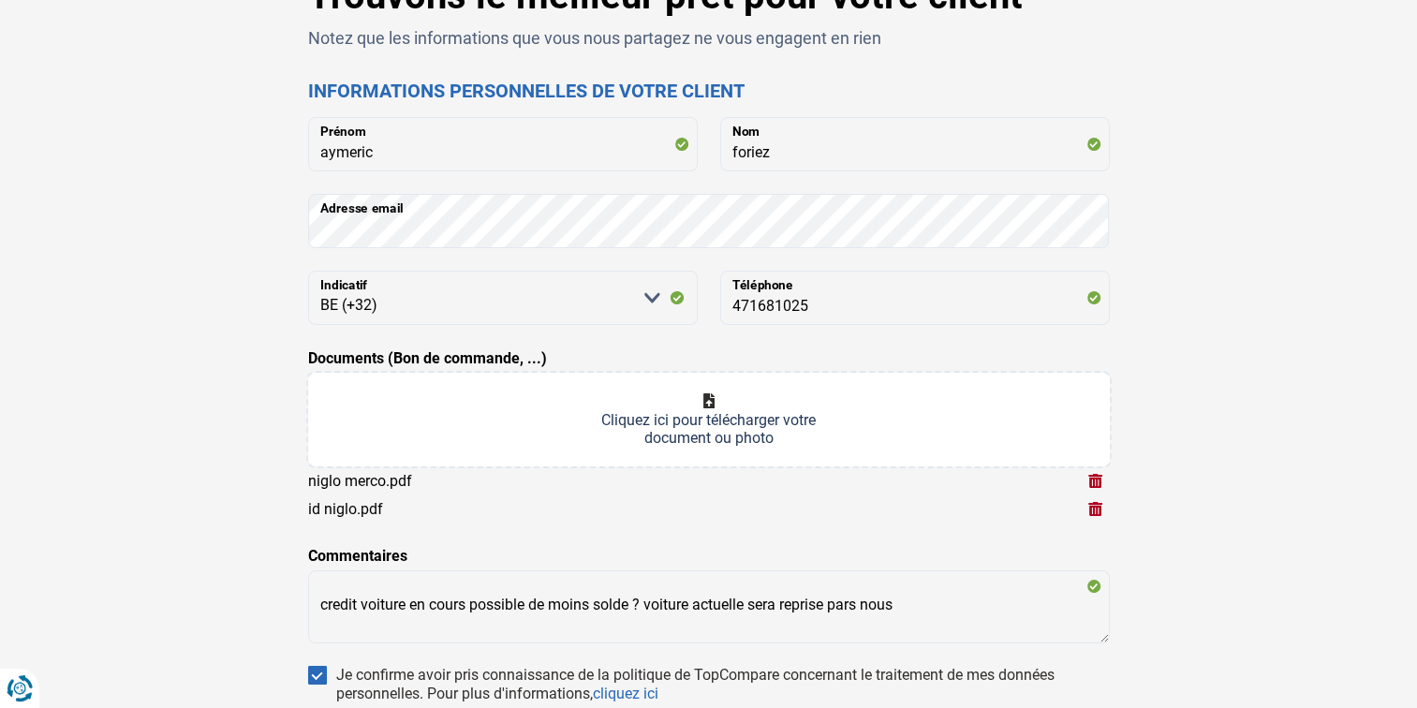
scroll to position [0, 0]
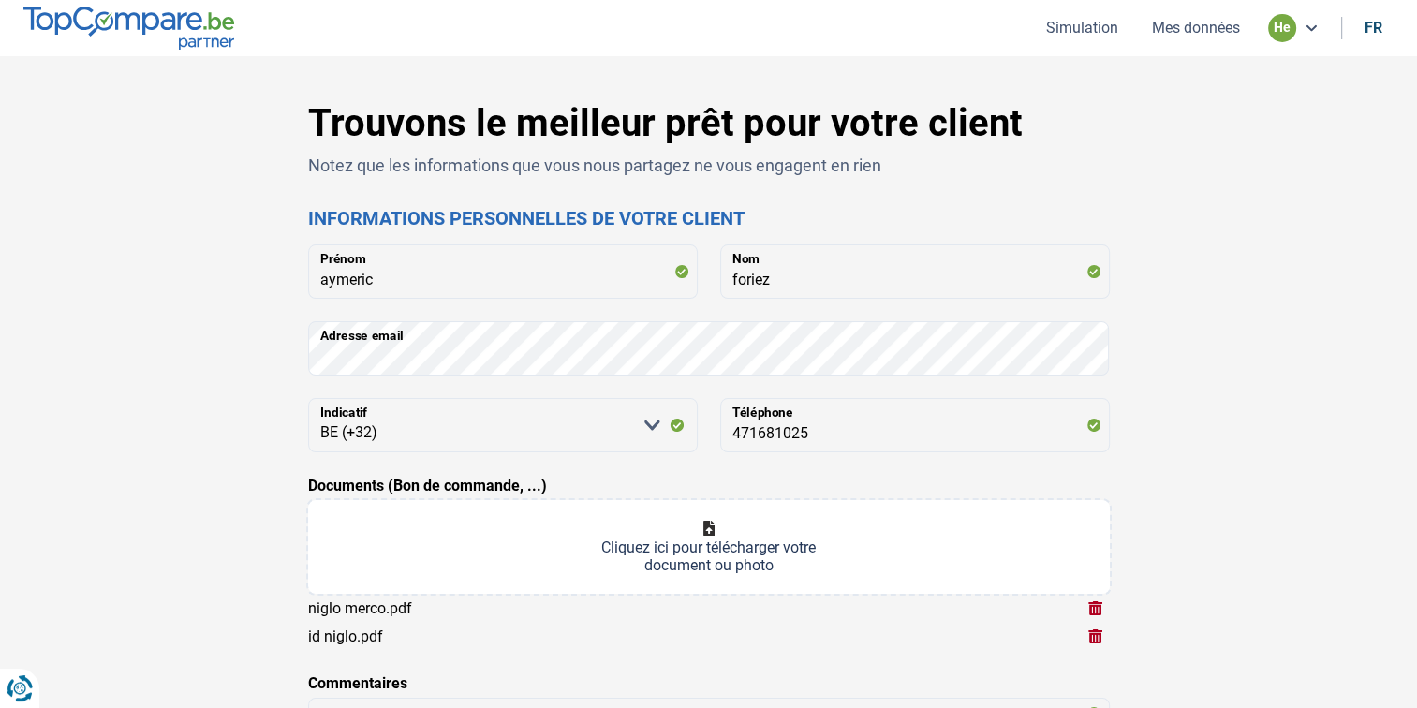
click at [506, 547] on input "Documents (Bon de commande, ...)" at bounding box center [709, 547] width 802 height 94
type input "C:\fakepath\Scan2025-08-18_141334.pdf"
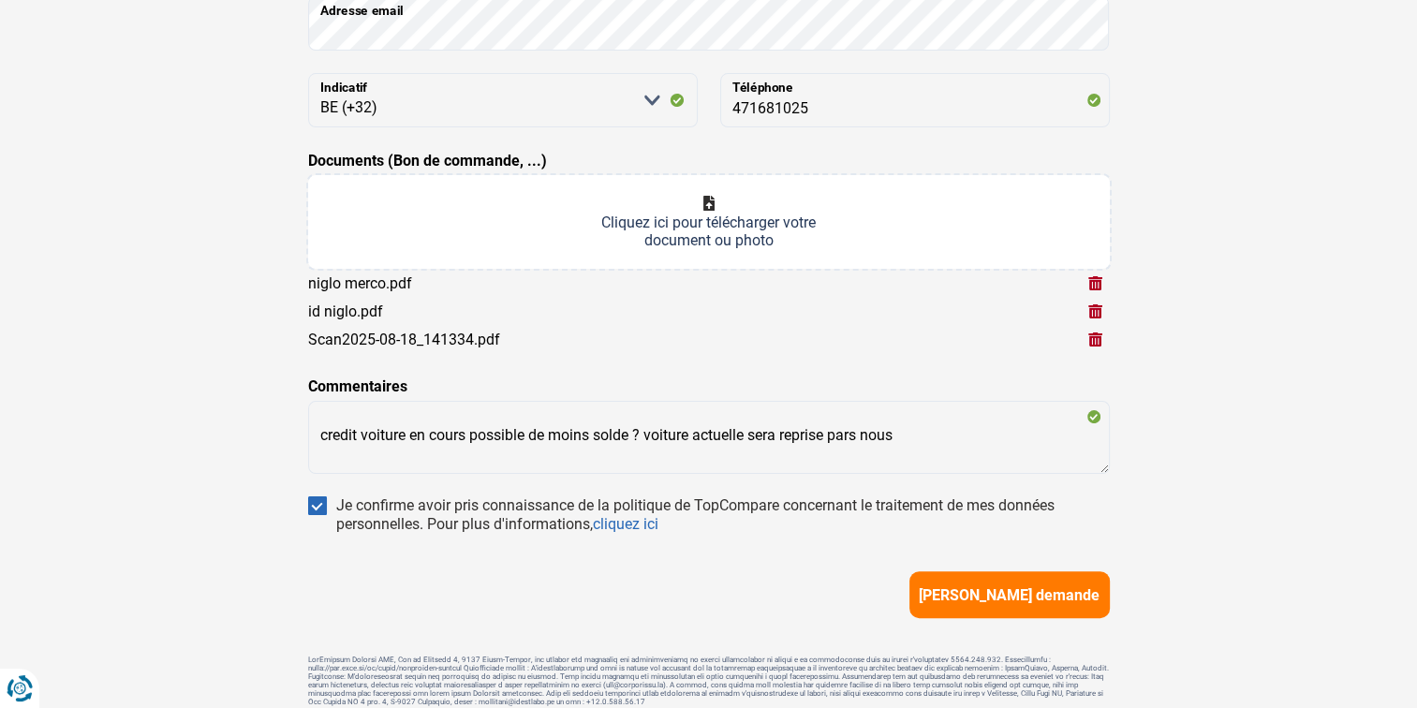
scroll to position [340, 0]
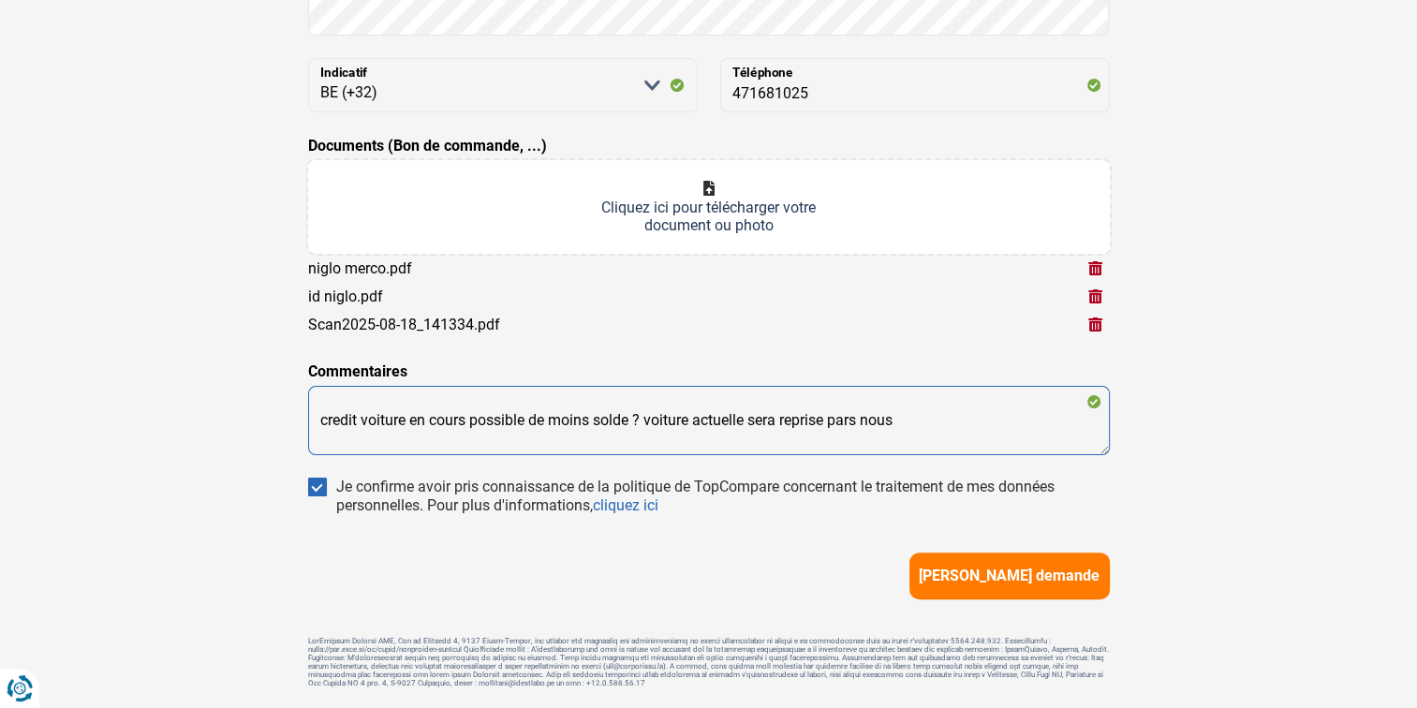
click at [693, 418] on textarea "credit voiture en cours possible de moins solde ? voiture actuelle sera reprise…" at bounding box center [709, 420] width 802 height 69
type textarea "credit voiture en cours possible de moins solde ? voiture ou le credit es en co…"
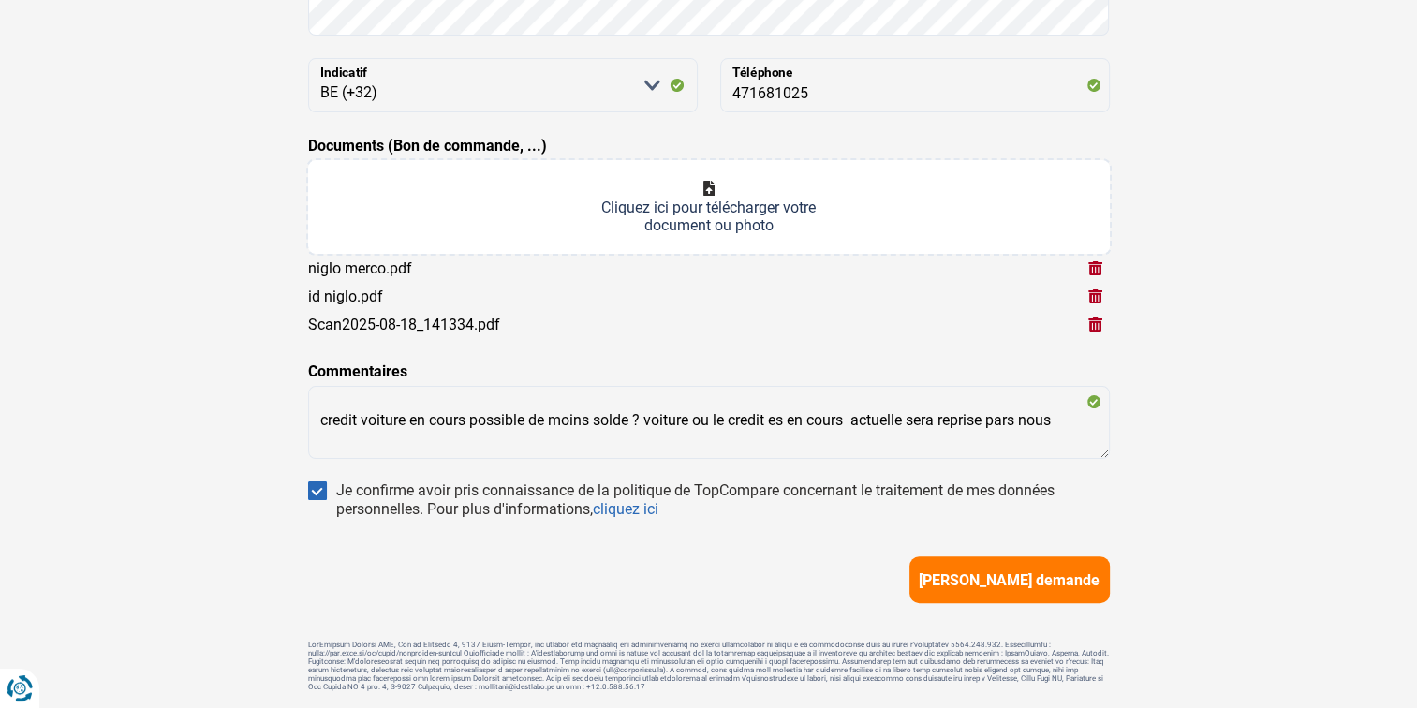
click at [942, 574] on span "[PERSON_NAME] demande" at bounding box center [1009, 580] width 181 height 18
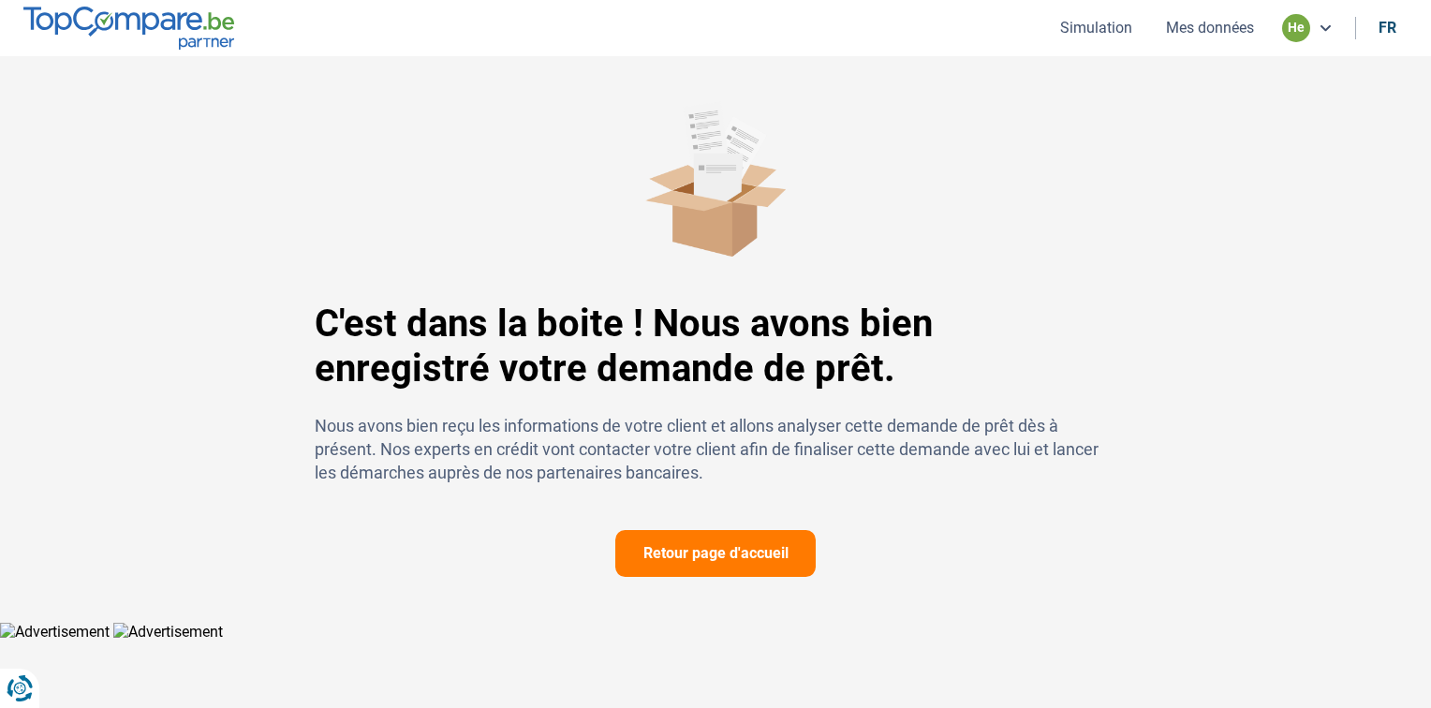
click at [1188, 28] on button "Mes données" at bounding box center [1210, 28] width 99 height 20
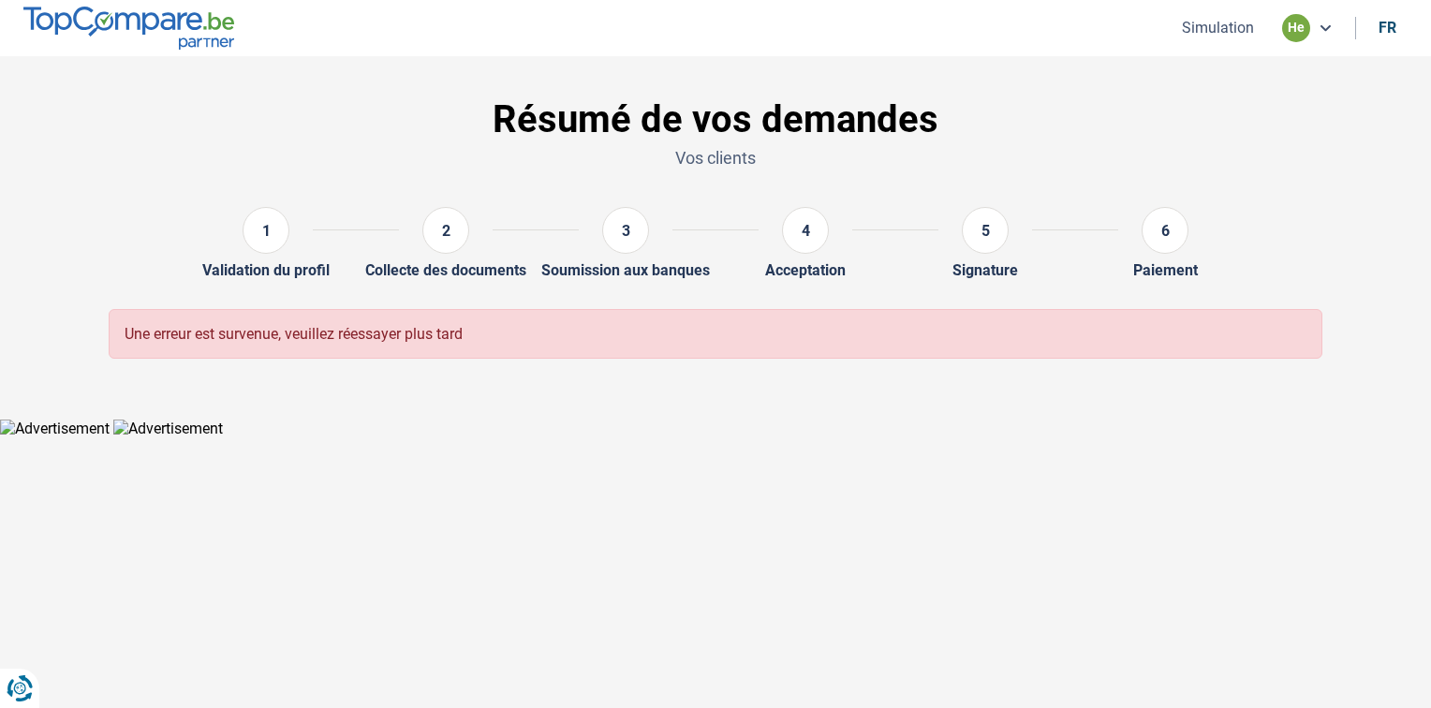
click at [1218, 28] on button "Simulation" at bounding box center [1218, 28] width 83 height 20
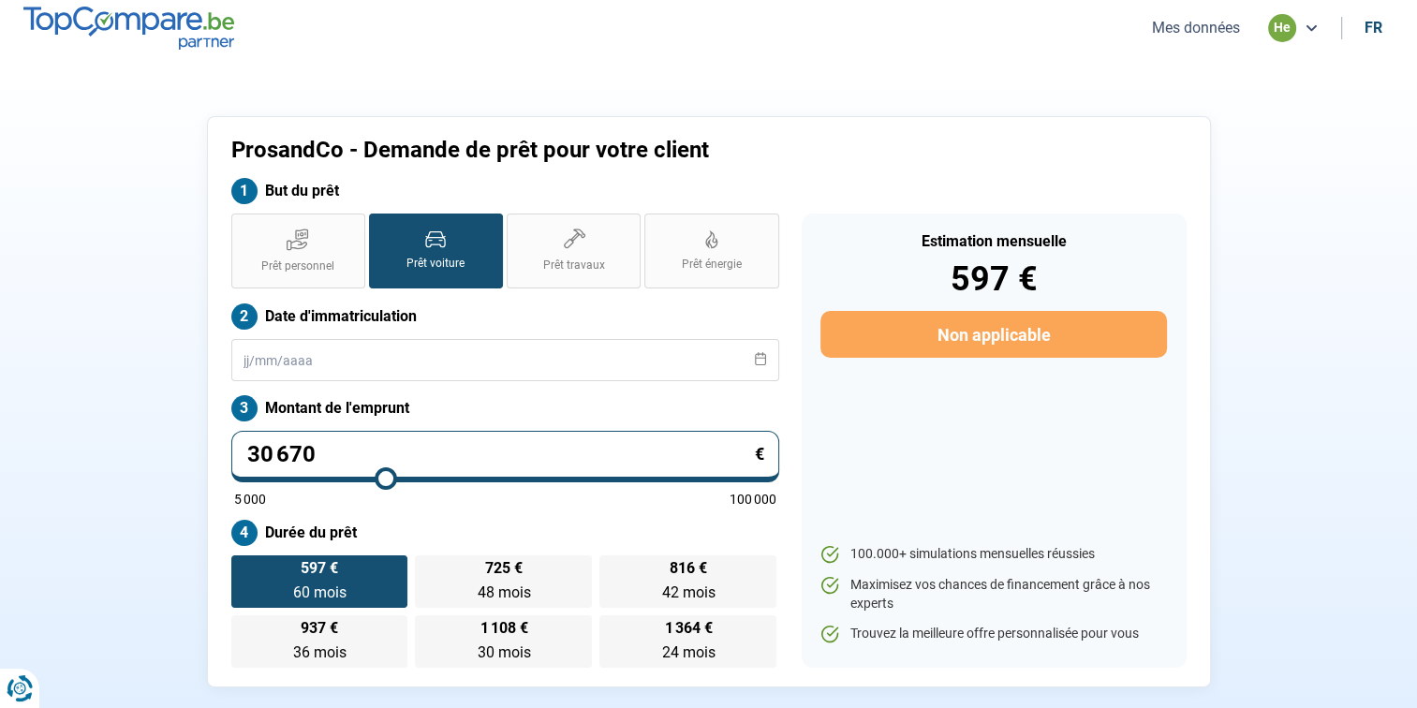
click at [1177, 32] on button "Mes données" at bounding box center [1196, 28] width 99 height 20
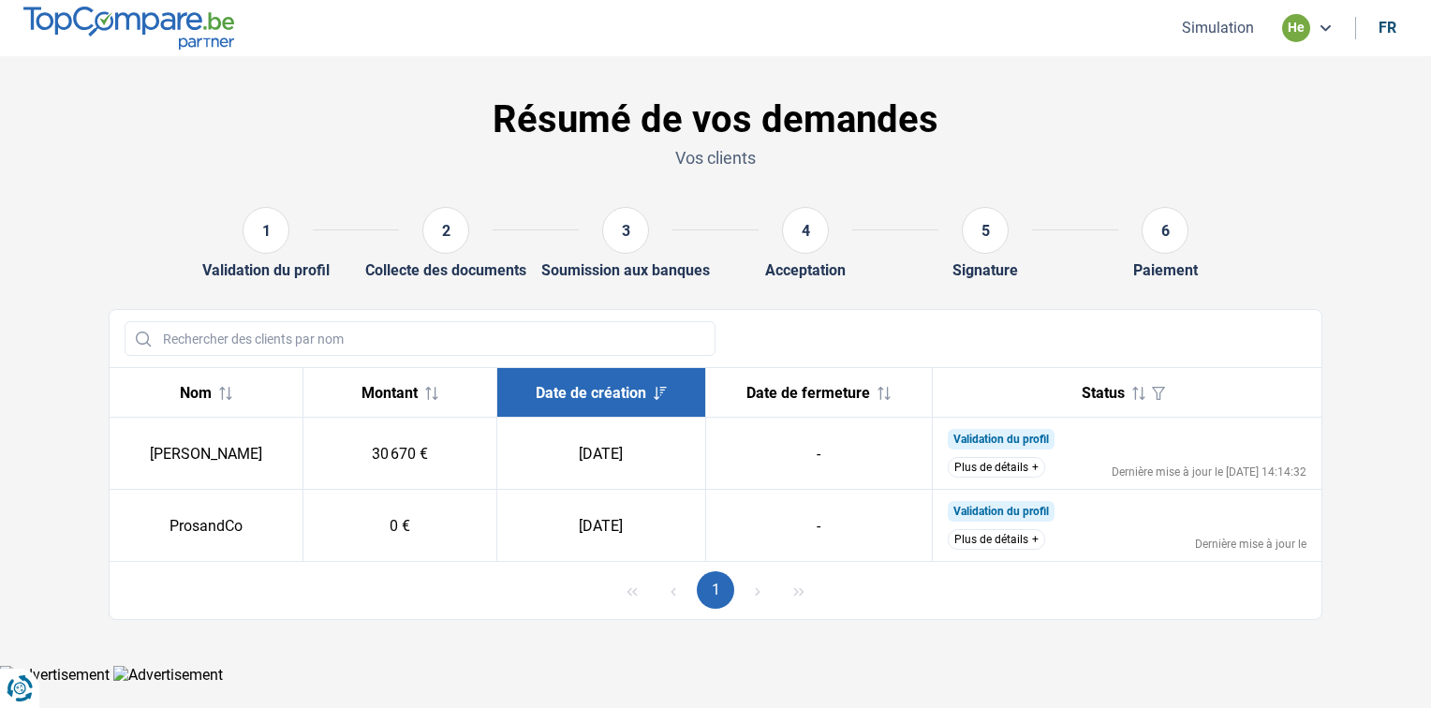
click at [991, 466] on button "Plus de détails" at bounding box center [996, 467] width 97 height 21
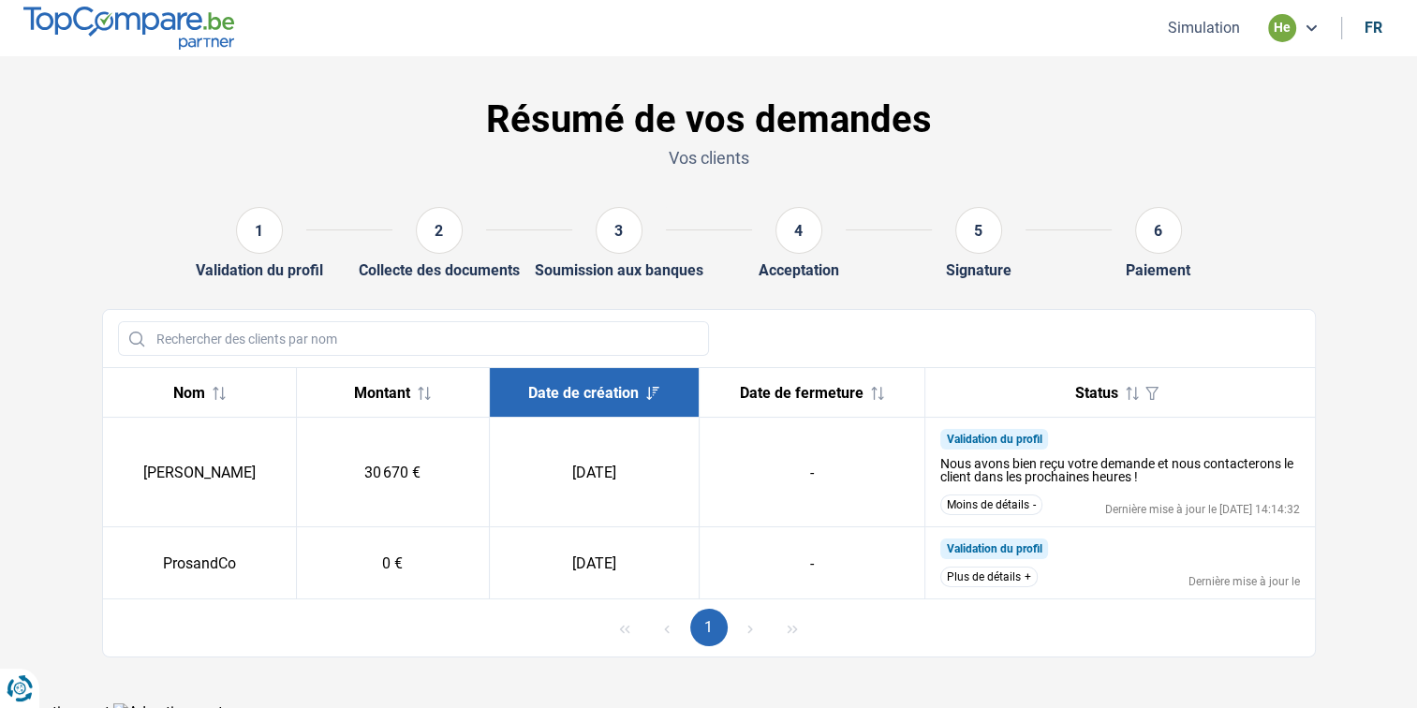
click at [1001, 501] on button "Moins de détails" at bounding box center [992, 505] width 102 height 21
